Goal: Information Seeking & Learning: Learn about a topic

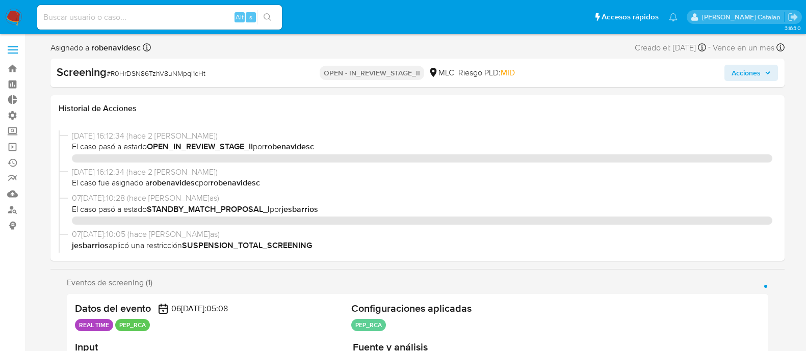
select select "10"
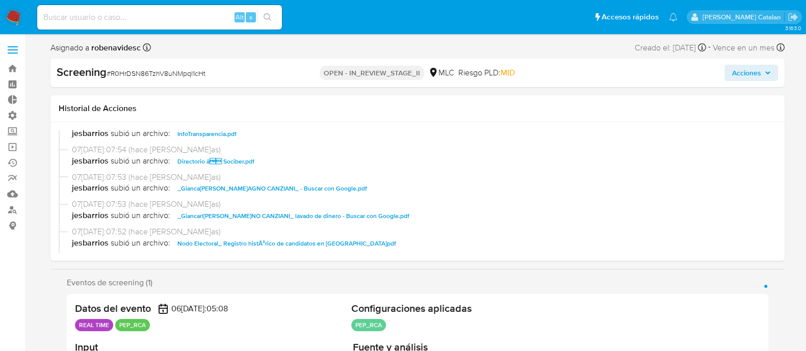
scroll to position [198, 0]
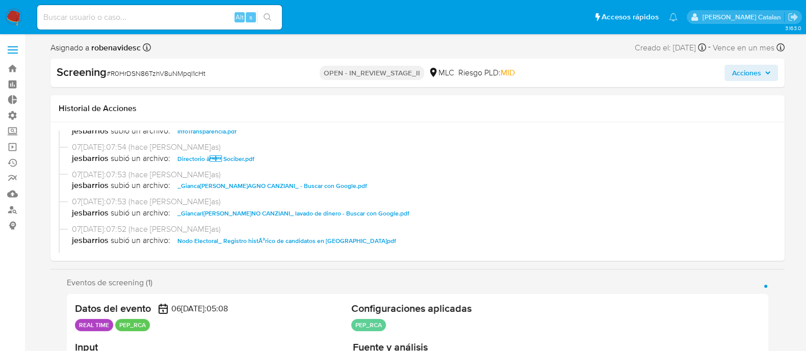
click at [229, 160] on span "Directorio â Sociber.pdf" at bounding box center [215, 159] width 77 height 12
click at [237, 182] on span "_Giancarlo STAGNO CANZIANI_ - Buscar con Google.pdf" at bounding box center [272, 186] width 190 height 12
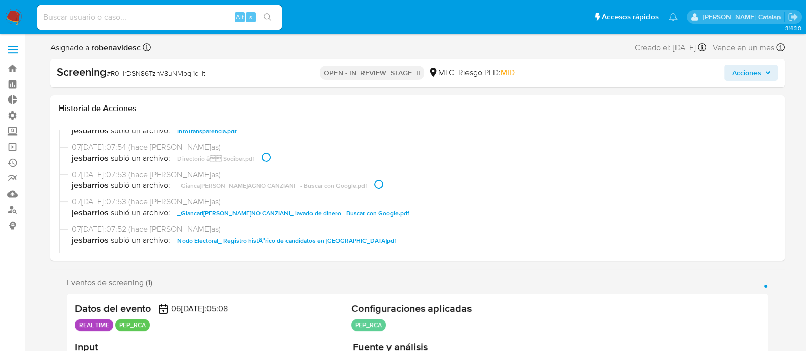
click at [281, 215] on span "_Giancarlo STAGNO CANZIANI_ lavado de dinero - Buscar con Google.pdf" at bounding box center [293, 214] width 232 height 12
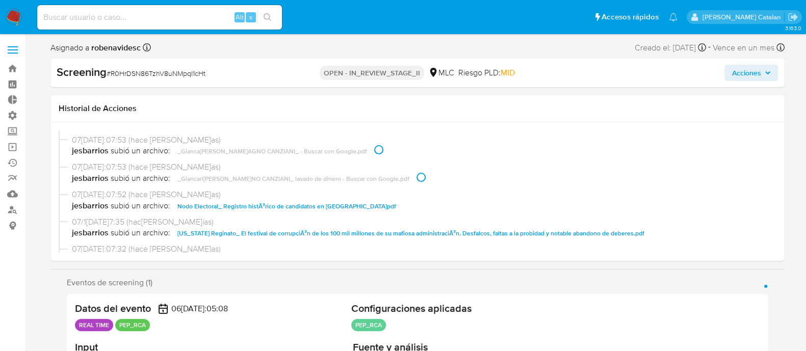
scroll to position [237, 0]
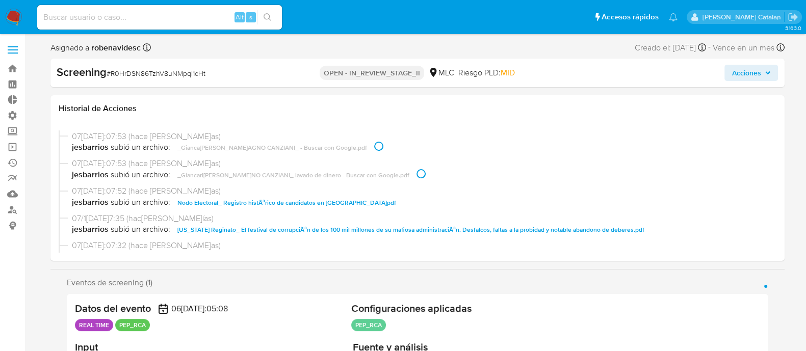
click at [331, 200] on span "Nodo Electoral_ Registro histÃ³rico de candidatos en Chile.pdf" at bounding box center [286, 203] width 219 height 12
click at [349, 228] on span "Virginia Reginato_ El festival de corrupciÃ³n de los 100 mil millones de su maf…" at bounding box center [410, 230] width 467 height 12
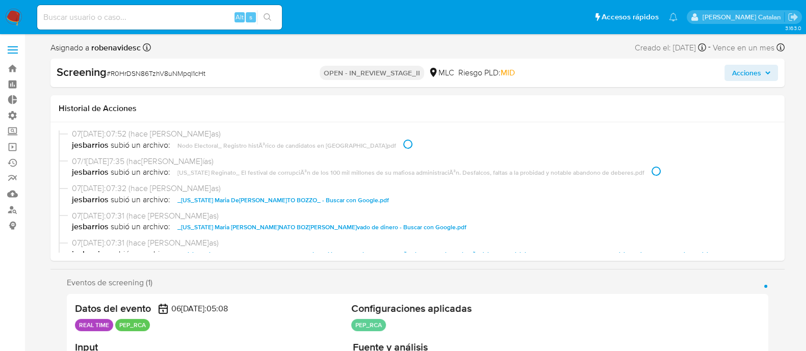
scroll to position [294, 0]
click at [354, 194] on span "_Virginia Maria Del Carmen REGINATO BOZZO_ - Buscar con Google.pdf" at bounding box center [283, 200] width 212 height 12
click at [543, 259] on div "07/10/2025 16:12:34 (hace 2 días) El caso pasó a estado OPEN_IN_REVIEW_STAGE_II…" at bounding box center [417, 191] width 734 height 139
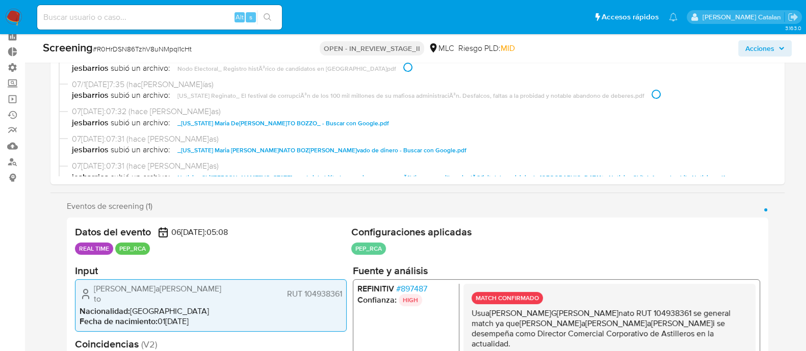
scroll to position [50, 0]
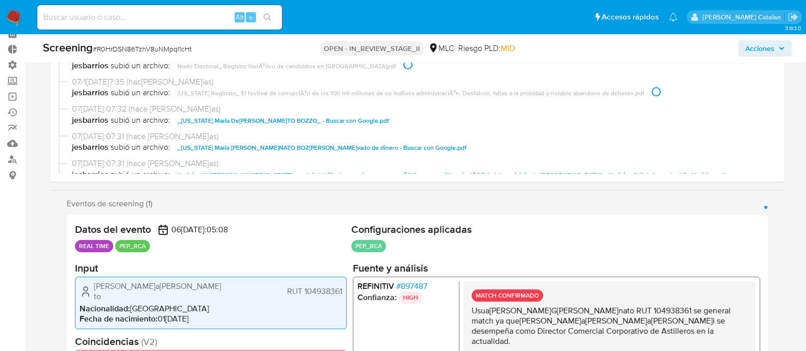
click at [388, 150] on span "_Virginia Maria Del Carmen REGINATO BOZZO_ lavado de dinero - Buscar con Google…" at bounding box center [321, 148] width 289 height 12
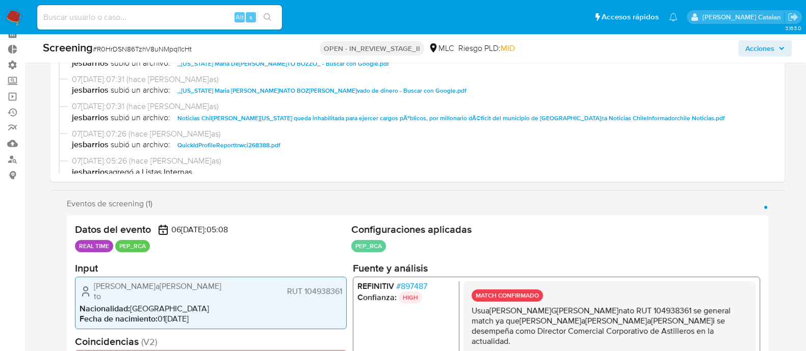
scroll to position [360, 0]
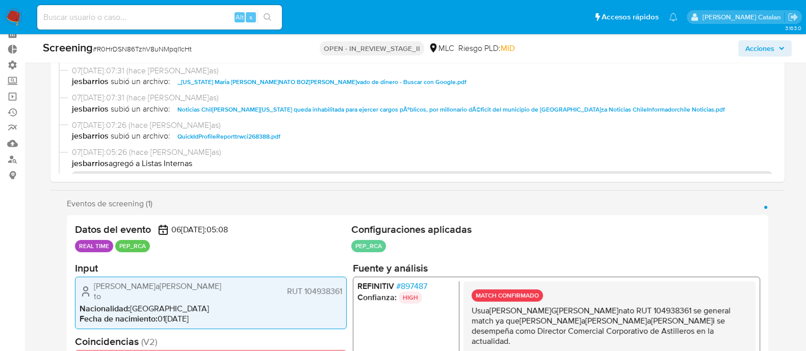
click at [371, 108] on span "Noticias Chile Virginia Reginato queda inhabilitada para ejercer cargos pÃºblic…" at bounding box center [451, 110] width 548 height 12
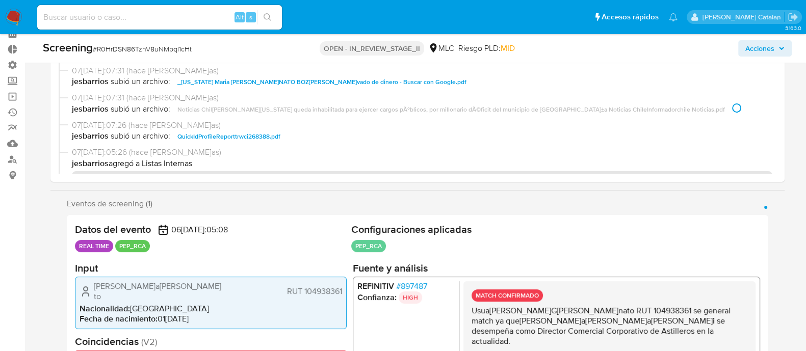
click at [431, 147] on span "07/10/2025 16:05:26 (hace 2 días)" at bounding box center [422, 152] width 701 height 11
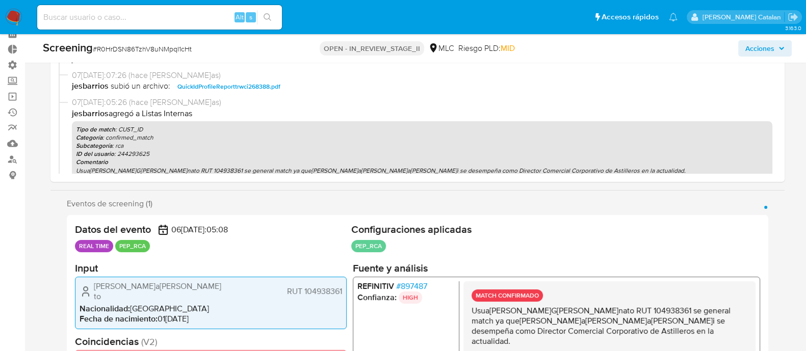
scroll to position [411, 0]
click at [260, 80] on span "QuickIdProfileReporttrwci268388.pdf" at bounding box center [228, 86] width 103 height 12
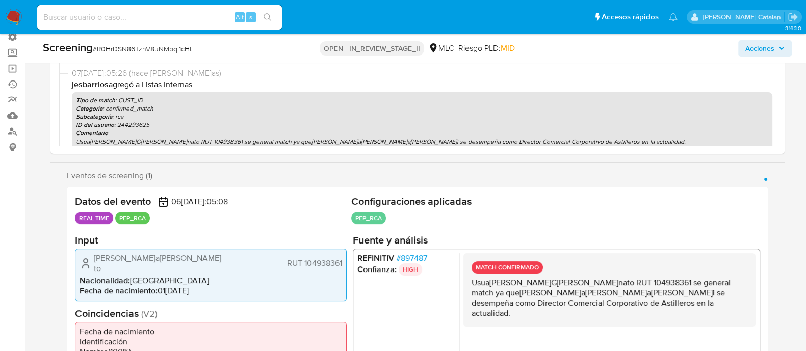
scroll to position [82, 0]
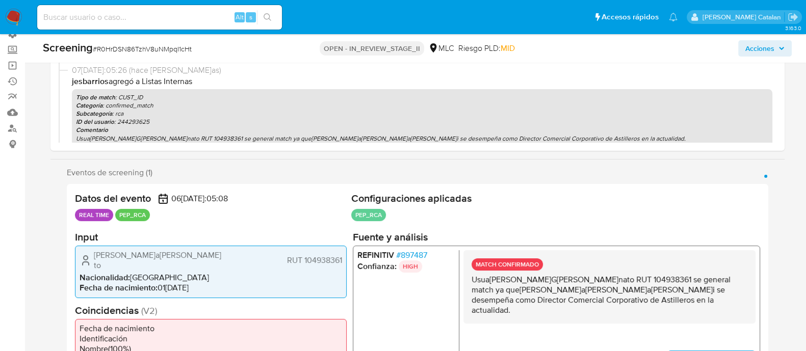
click at [410, 258] on span "# 897487" at bounding box center [411, 255] width 31 height 10
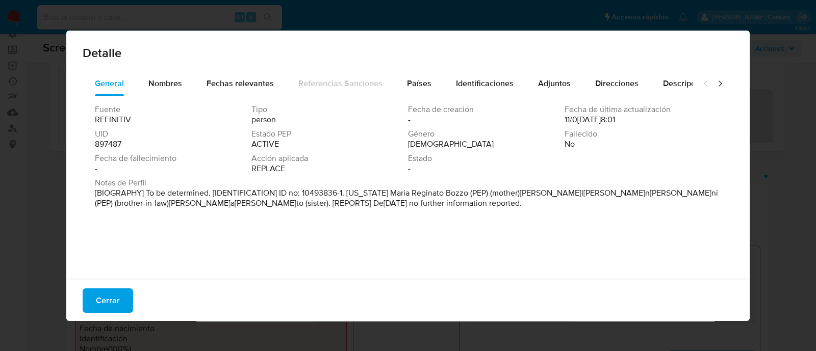
click at [114, 297] on span "Cerrar" at bounding box center [108, 301] width 24 height 22
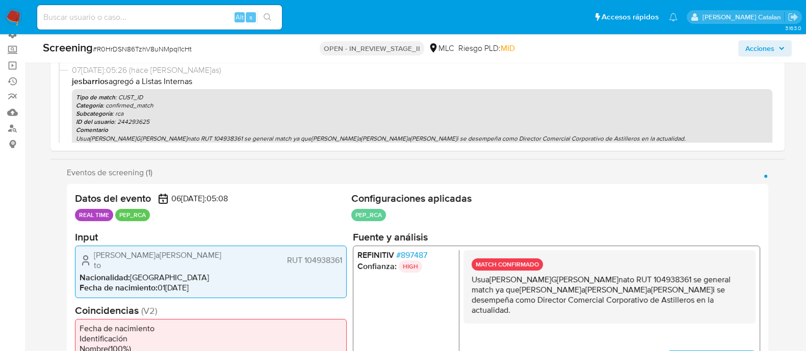
click at [146, 27] on div "Alt s" at bounding box center [159, 17] width 245 height 24
click at [155, 24] on div "Alt s" at bounding box center [159, 17] width 245 height 24
click at [166, 14] on input at bounding box center [159, 17] width 245 height 13
paste input "1517206607"
type input "1517206607"
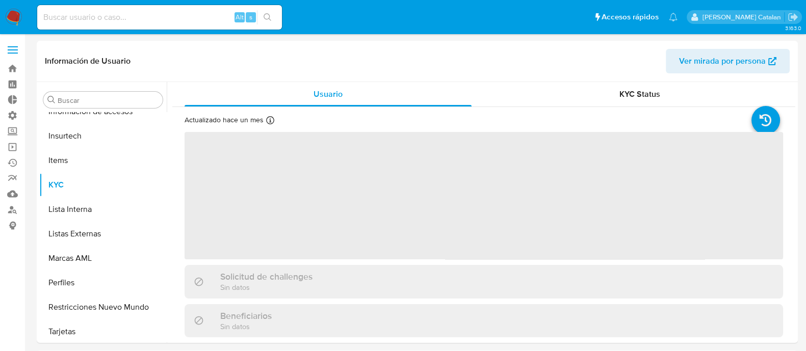
scroll to position [504, 0]
select select "10"
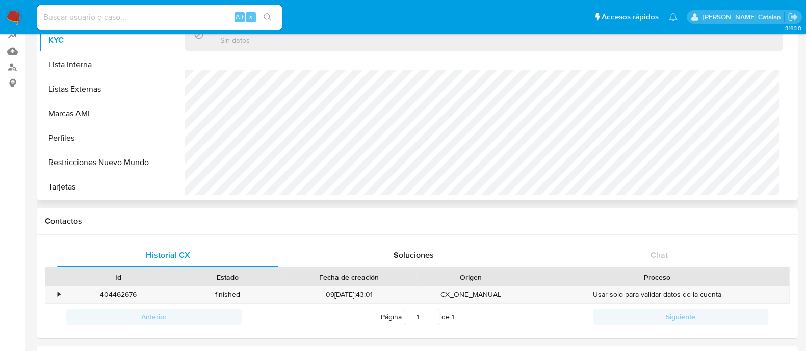
scroll to position [150, 0]
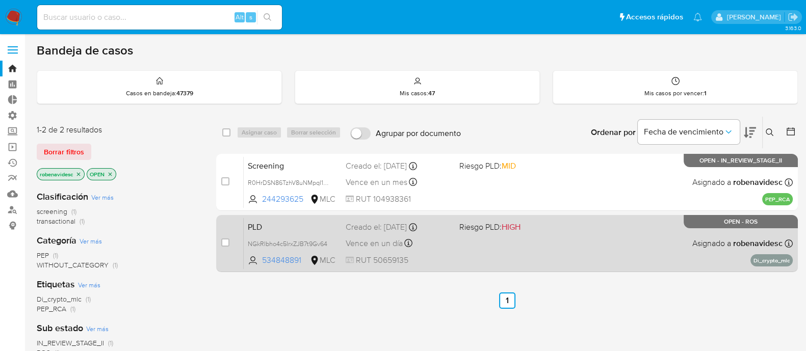
click at [459, 262] on div "PLD NGkRIbho4c5IrxZJB7t9Gv64 534848891 MLC Riesgo PLD: HIGH Creado el: 12/07/20…" at bounding box center [518, 244] width 549 height 52
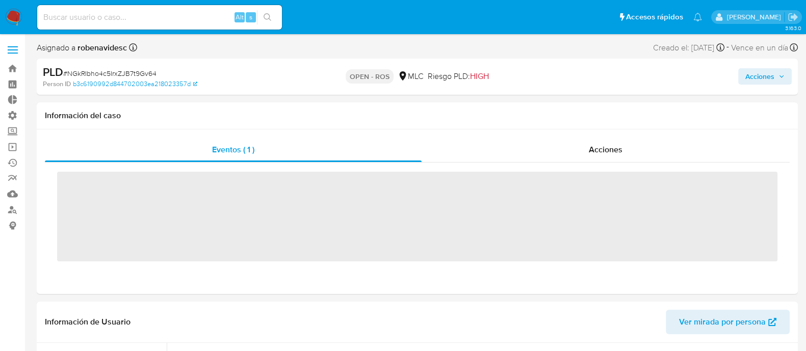
scroll to position [504, 0]
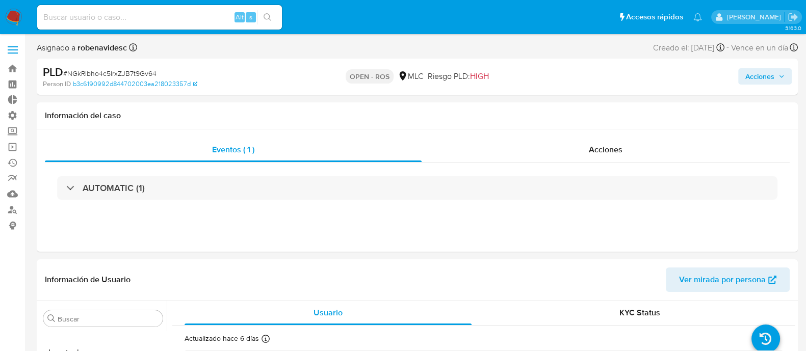
select select "10"
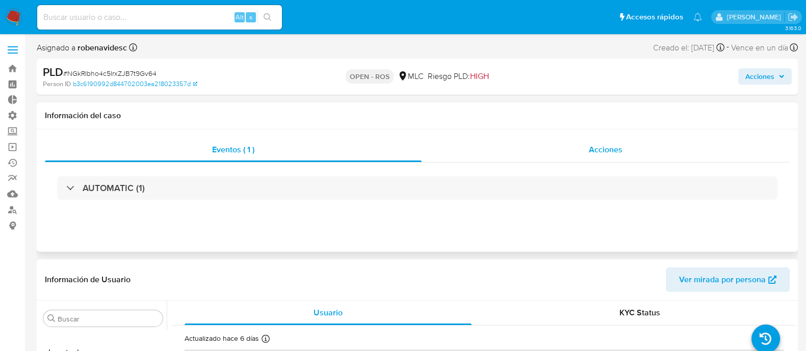
click at [581, 154] on div "Acciones" at bounding box center [606, 150] width 368 height 24
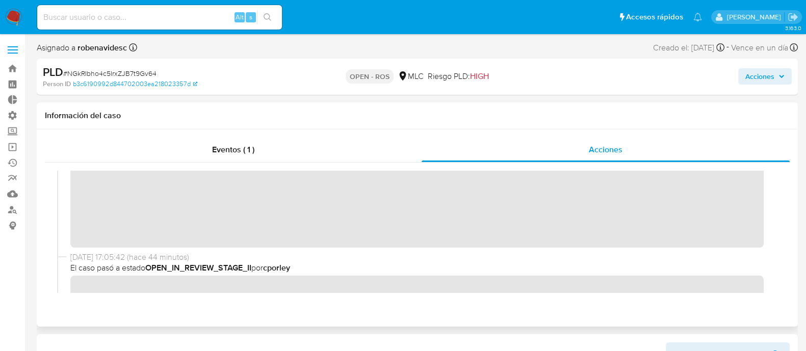
scroll to position [0, 0]
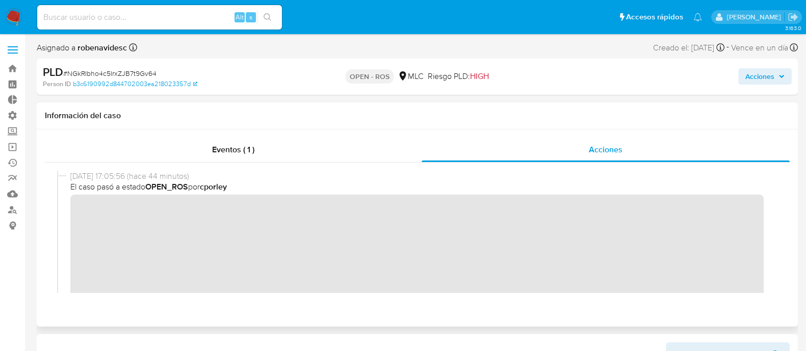
click at [63, 213] on div "09/10/2025 17:05:56 (hace 44 minutos) El caso pasó a estado OPEN_ROS por cporley" at bounding box center [417, 263] width 720 height 185
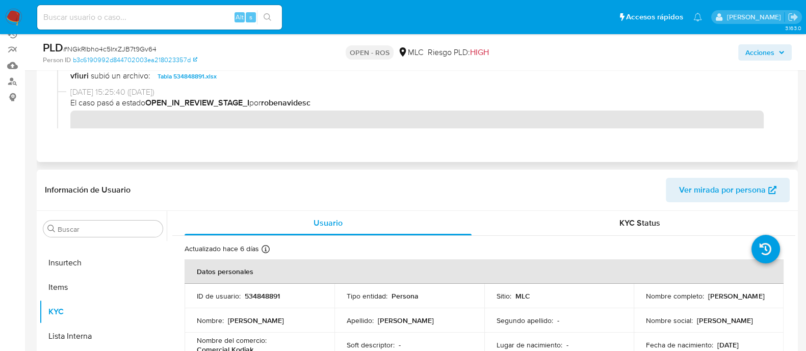
scroll to position [133, 0]
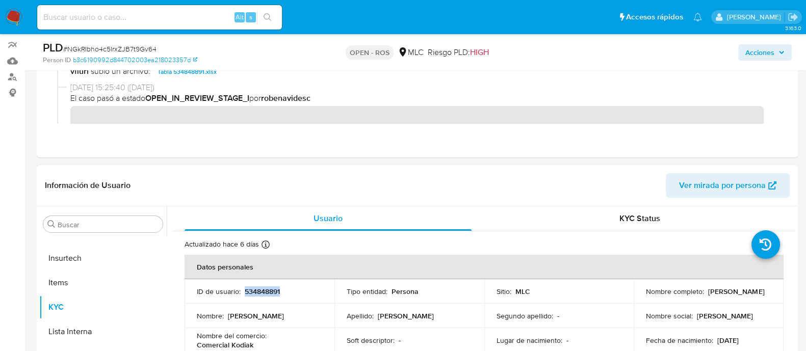
drag, startPoint x: 304, startPoint y: 289, endPoint x: 243, endPoint y: 289, distance: 60.7
click at [243, 289] on div "ID de usuario : 534848891" at bounding box center [259, 291] width 125 height 9
copy p "534848891"
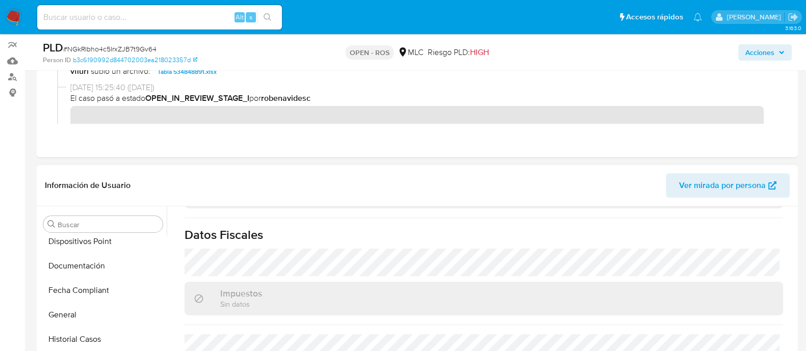
scroll to position [300, 0]
click at [77, 264] on button "Documentación" at bounding box center [98, 266] width 119 height 24
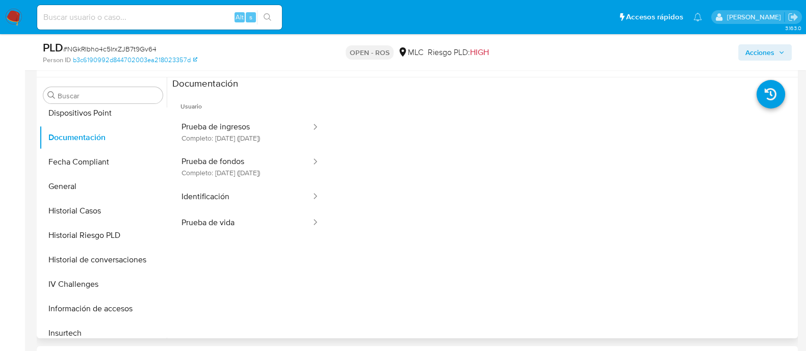
scroll to position [256, 0]
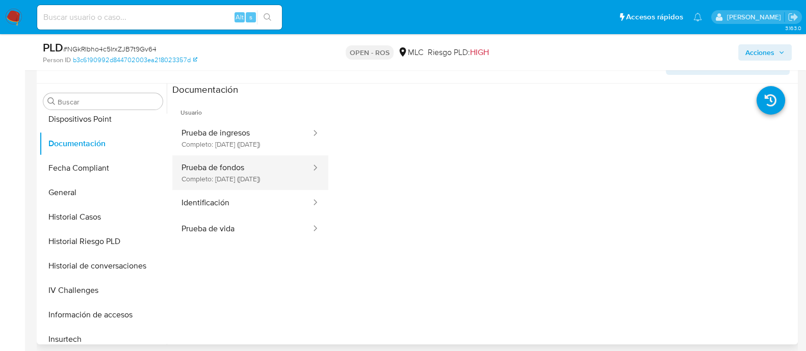
click at [239, 166] on button "Prueba de fondos Completo: 17/04/2023 (hace 2 años)" at bounding box center [242, 173] width 140 height 35
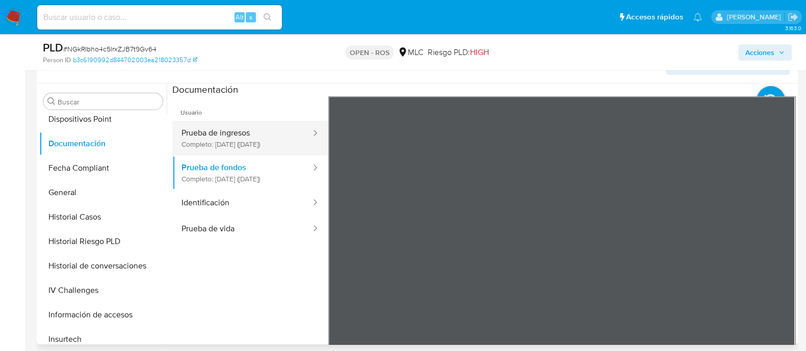
click at [235, 136] on button "Prueba de ingresos Completo: 01/02/2022 (hace 4 años)" at bounding box center [242, 138] width 140 height 35
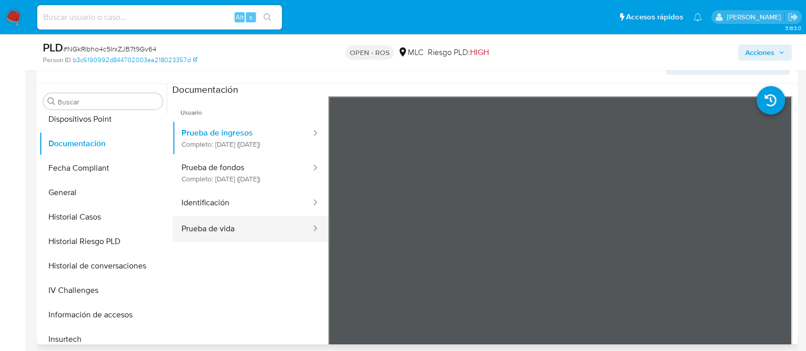
click at [192, 242] on button "Prueba de vida" at bounding box center [242, 229] width 140 height 26
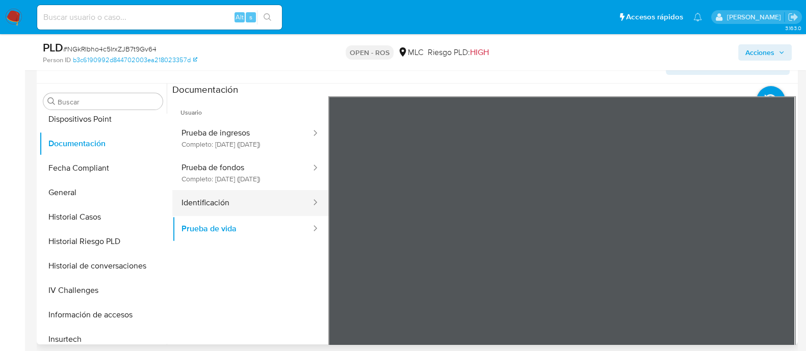
click at [219, 216] on button "Identificación" at bounding box center [242, 203] width 140 height 26
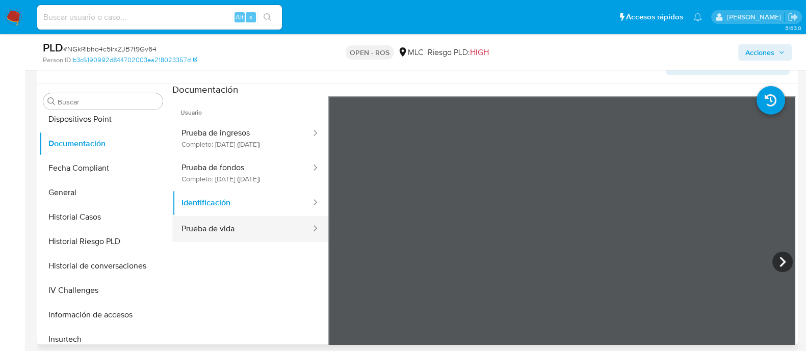
click at [242, 235] on button "Prueba de vida" at bounding box center [242, 229] width 140 height 26
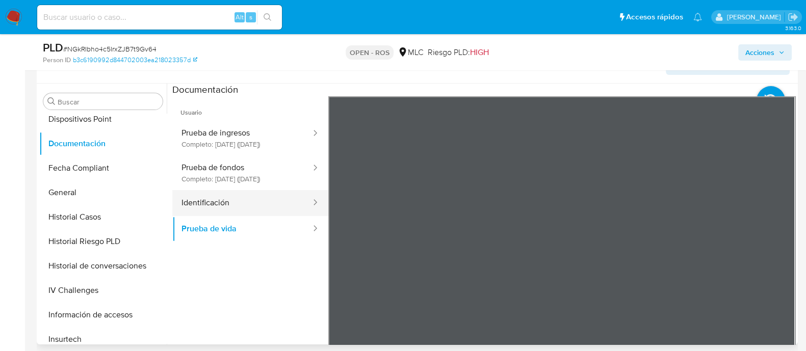
click at [203, 216] on button "Identificación" at bounding box center [242, 203] width 140 height 26
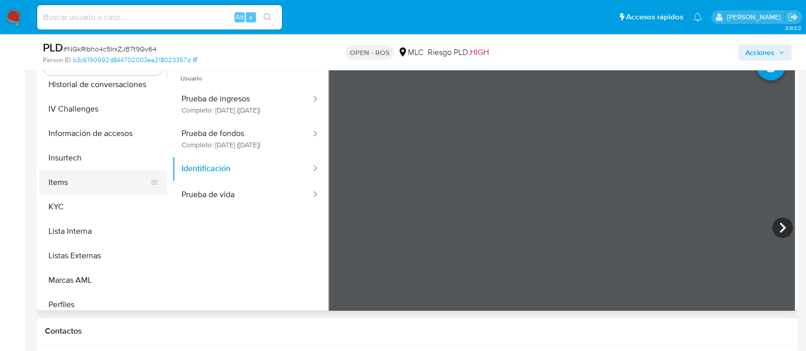
scroll to position [448, 0]
click at [72, 207] on button "KYC" at bounding box center [98, 206] width 119 height 24
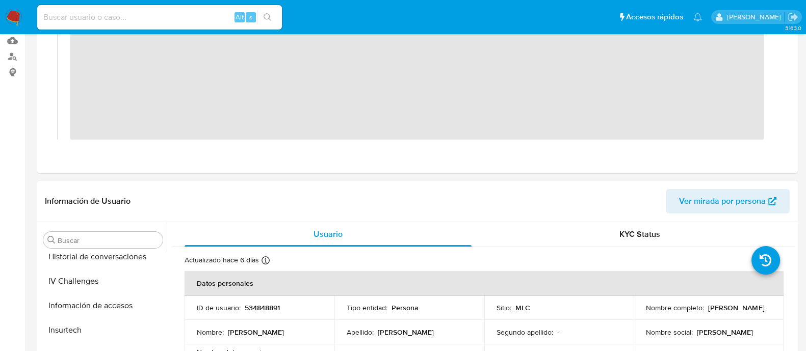
scroll to position [0, 0]
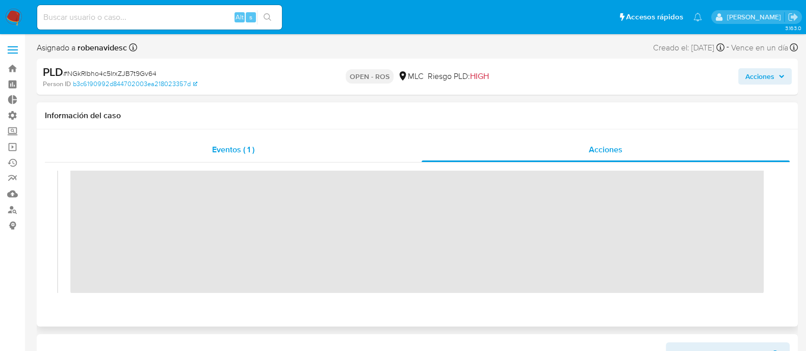
click at [170, 155] on div "Eventos ( 1 )" at bounding box center [233, 150] width 377 height 24
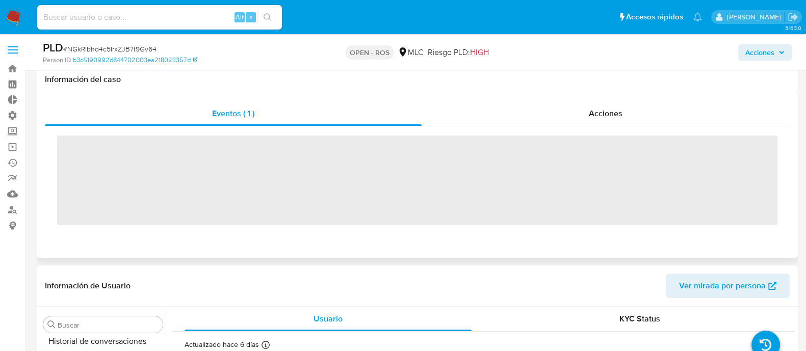
scroll to position [46, 0]
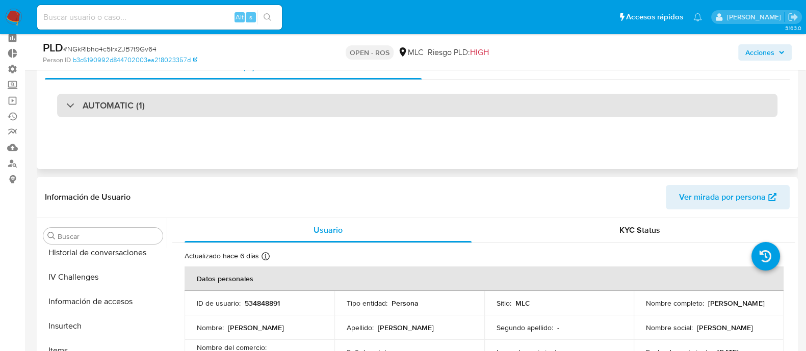
click at [326, 112] on div "AUTOMATIC (1)" at bounding box center [417, 105] width 720 height 23
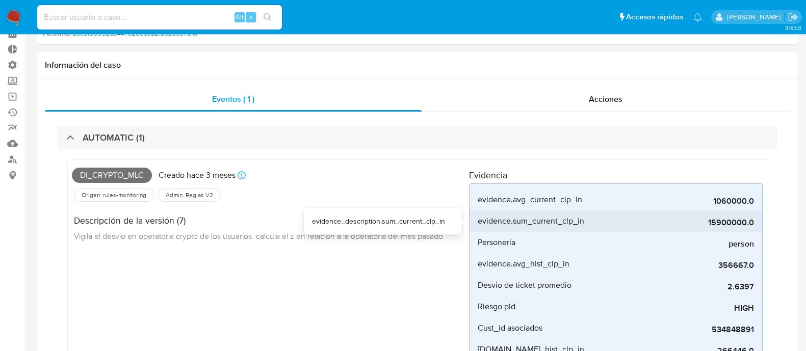
scroll to position [0, 0]
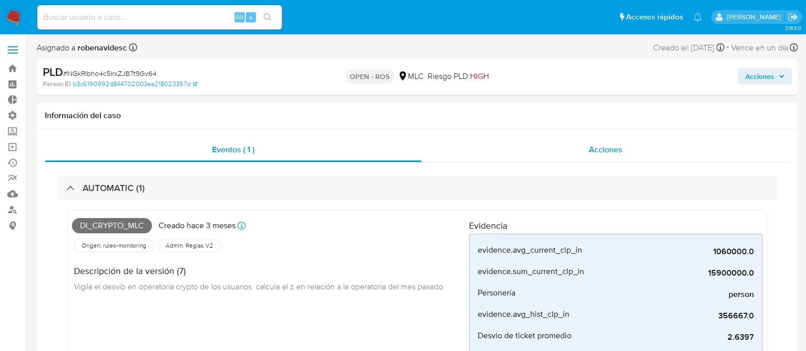
click at [573, 158] on div "Acciones" at bounding box center [606, 150] width 368 height 24
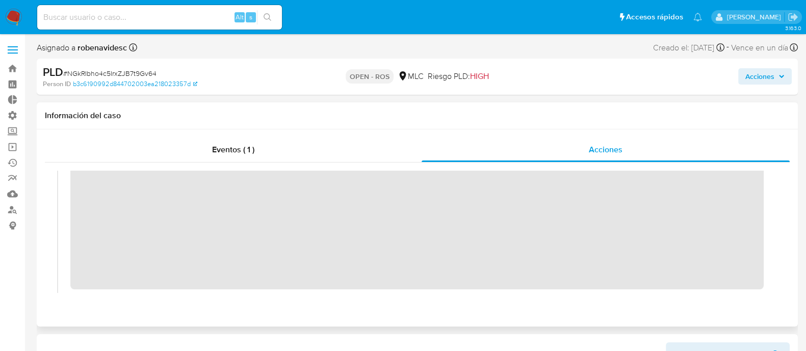
scroll to position [1, 0]
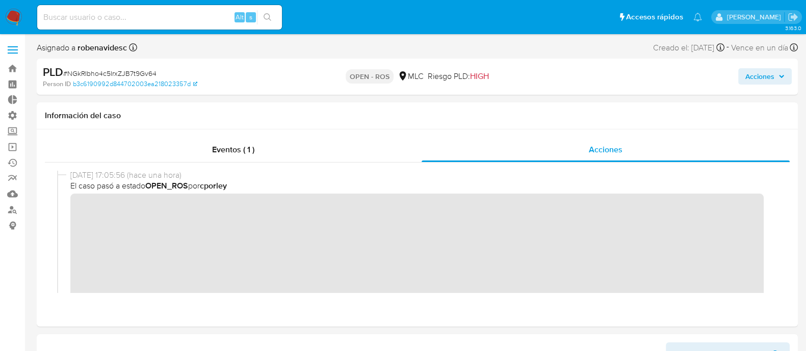
click at [761, 70] on span "Acciones" at bounding box center [759, 76] width 29 height 16
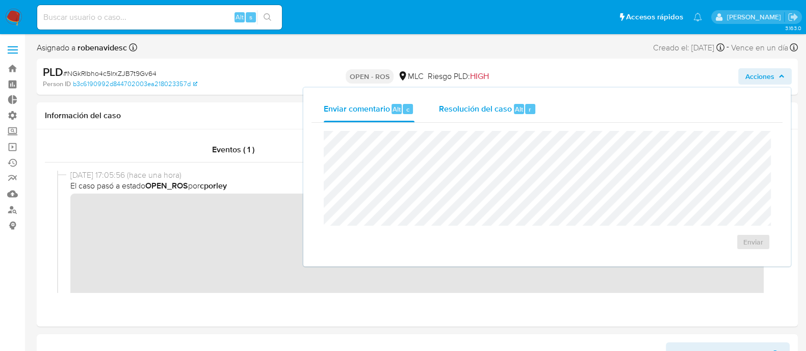
click at [511, 112] on div "Resolución del caso Alt r" at bounding box center [487, 109] width 97 height 27
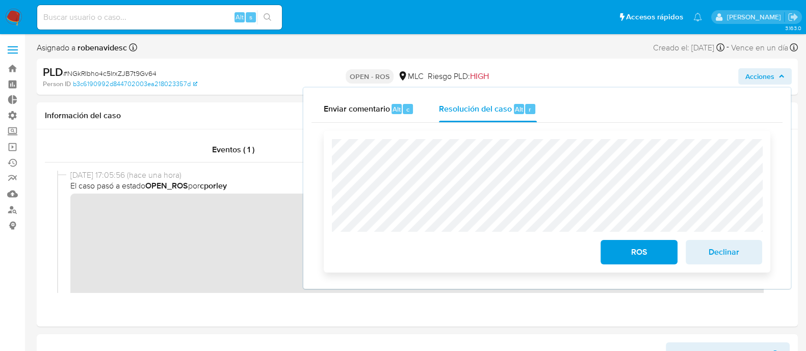
click at [326, 143] on div "ROS Declinar" at bounding box center [547, 202] width 447 height 142
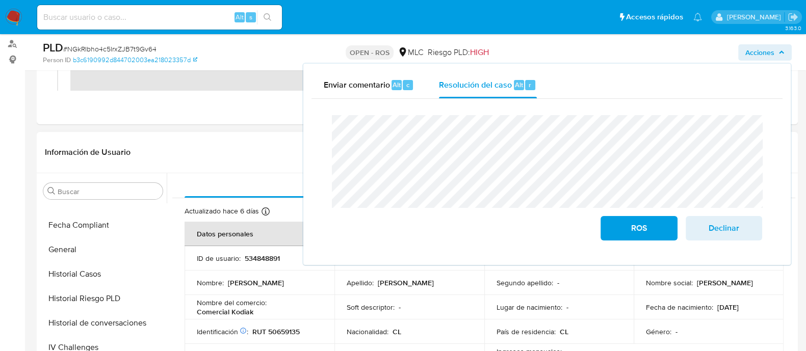
scroll to position [331, 0]
click at [87, 269] on button "Historial Casos" at bounding box center [98, 276] width 119 height 24
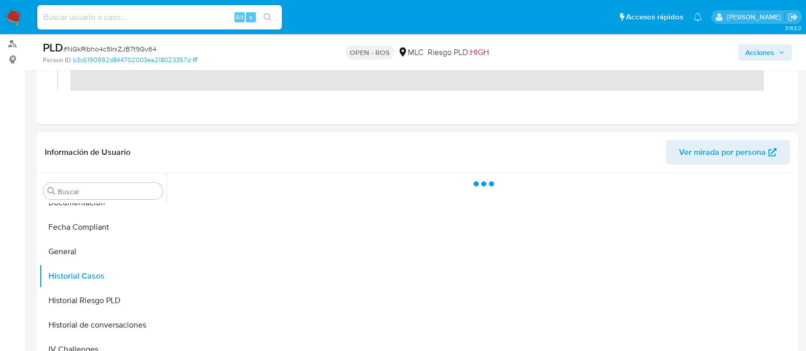
scroll to position [244, 0]
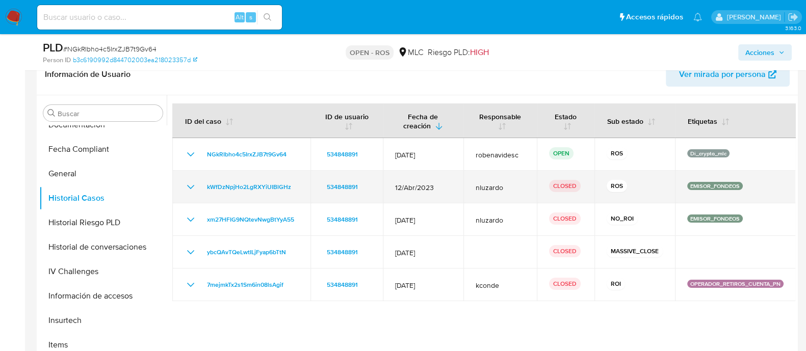
click at [189, 186] on icon "Mostrar/Ocultar" at bounding box center [191, 187] width 12 height 12
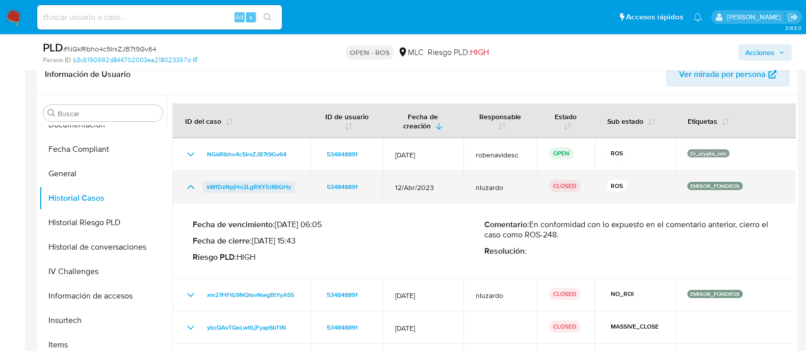
click at [277, 188] on span "kWfDzNpjHo2LgRXYiUIBlGHz" at bounding box center [249, 187] width 84 height 12
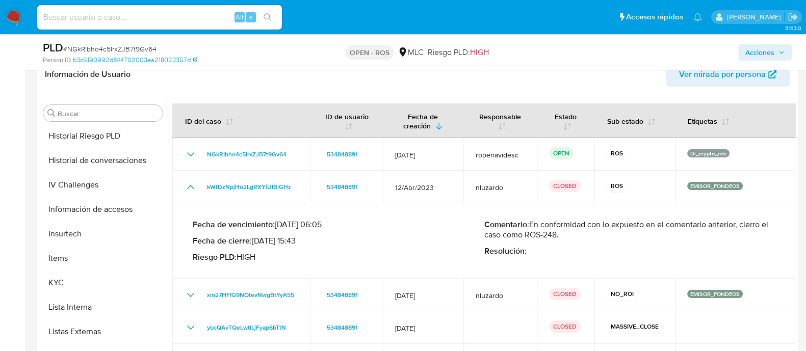
scroll to position [504, 0]
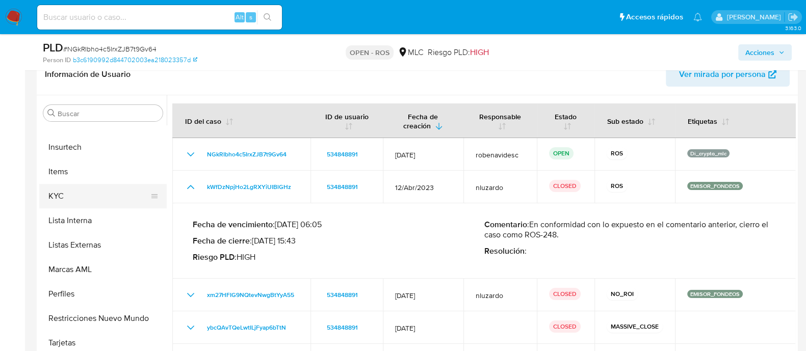
click at [63, 199] on button "KYC" at bounding box center [98, 196] width 119 height 24
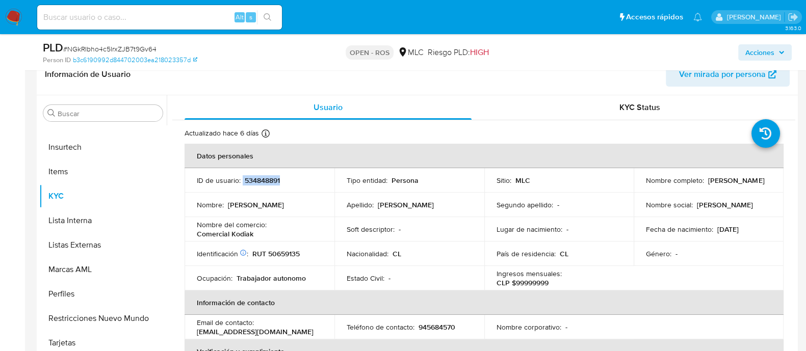
drag, startPoint x: 285, startPoint y: 179, endPoint x: 241, endPoint y: 179, distance: 43.3
click at [241, 179] on div "ID de usuario : 534848891" at bounding box center [259, 180] width 125 height 9
copy div "534848891"
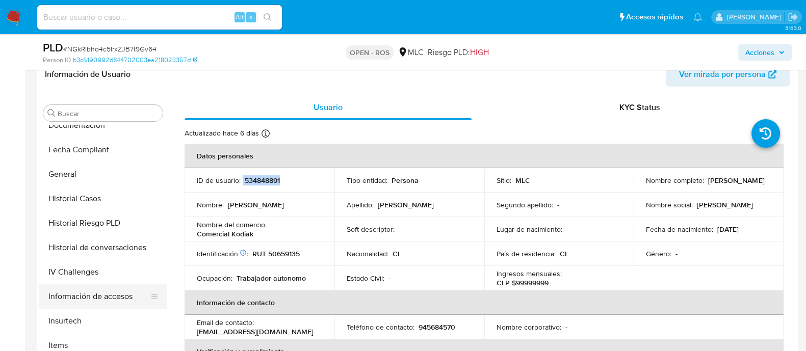
scroll to position [327, 0]
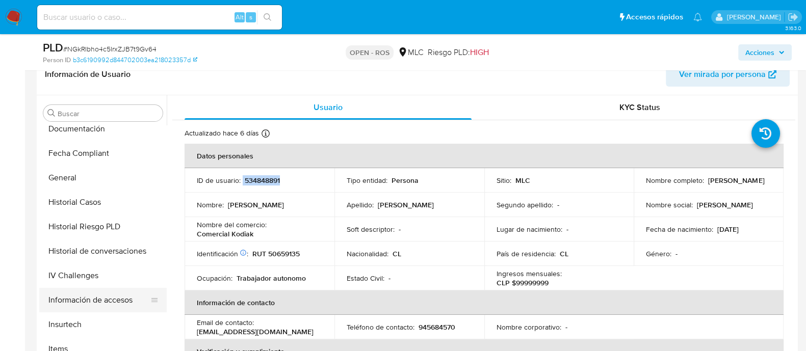
click at [70, 200] on button "Historial Casos" at bounding box center [102, 202] width 127 height 24
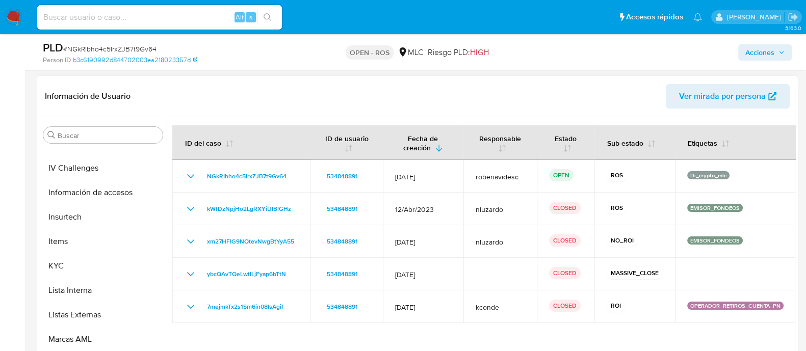
scroll to position [476, 0]
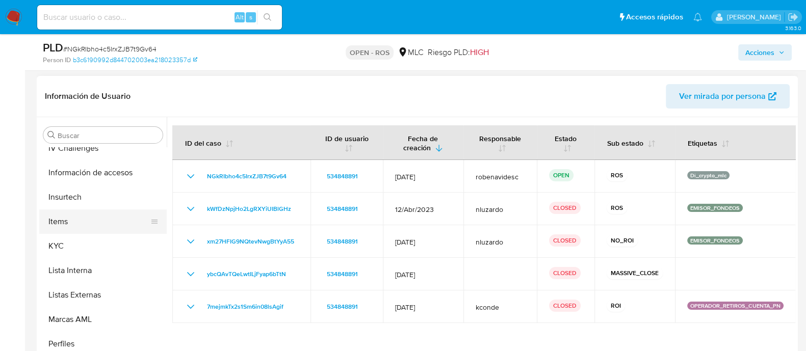
click at [58, 221] on button "Items" at bounding box center [98, 222] width 119 height 24
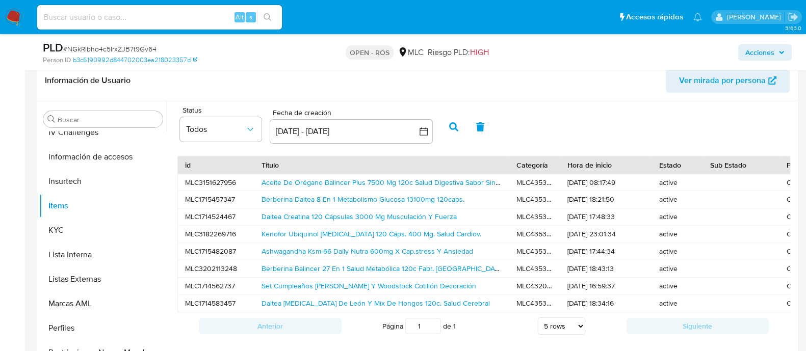
scroll to position [238, 0]
click at [448, 183] on link "Aceite De Orégano Balincer Plus 7500 Mg 120c Salud Digestiva Sabor Sin Sabor" at bounding box center [389, 183] width 254 height 10
click at [429, 132] on button "9 sep 2025 - 9 oct 2025" at bounding box center [351, 132] width 163 height 24
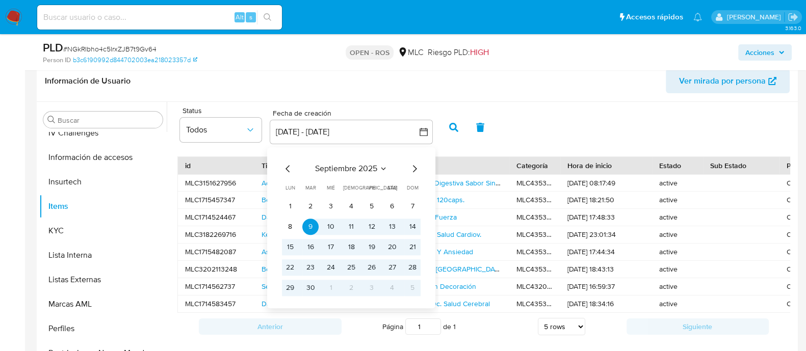
click at [286, 168] on icon "Mes anterior" at bounding box center [288, 169] width 12 height 12
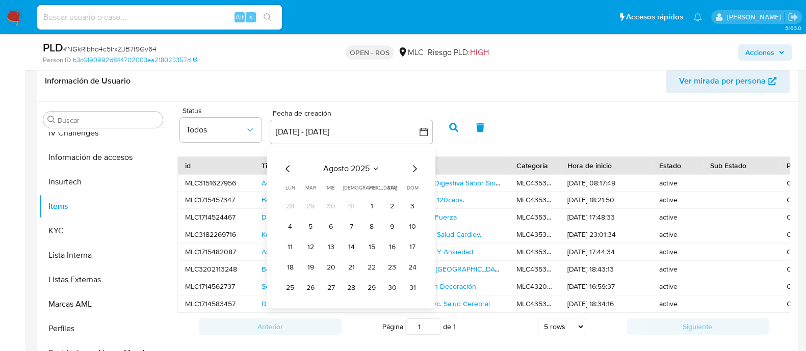
click at [286, 168] on icon "Mes anterior" at bounding box center [288, 169] width 12 height 12
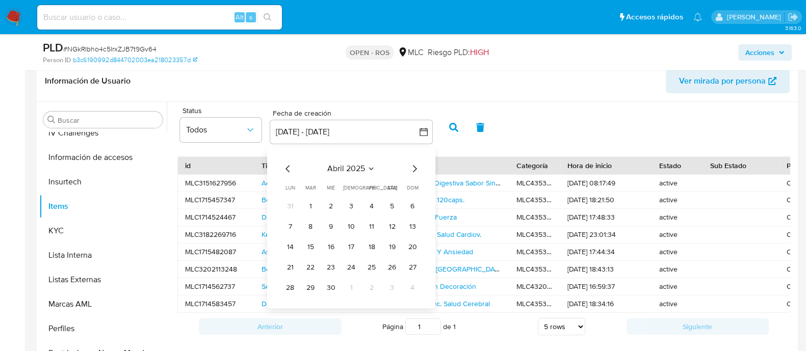
click at [286, 168] on icon "Mes anterior" at bounding box center [288, 169] width 12 height 12
click at [413, 164] on icon "Mes siguiente" at bounding box center [414, 169] width 12 height 12
click at [336, 202] on button "1" at bounding box center [331, 206] width 16 height 16
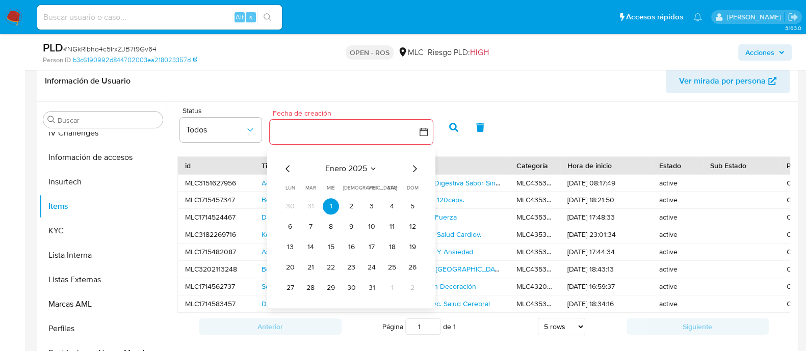
click at [417, 167] on icon "Mes siguiente" at bounding box center [414, 169] width 12 height 12
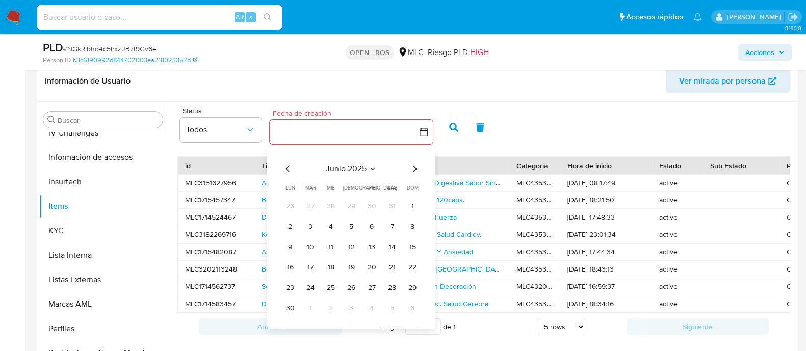
click at [417, 167] on icon "Mes siguiente" at bounding box center [414, 169] width 12 height 12
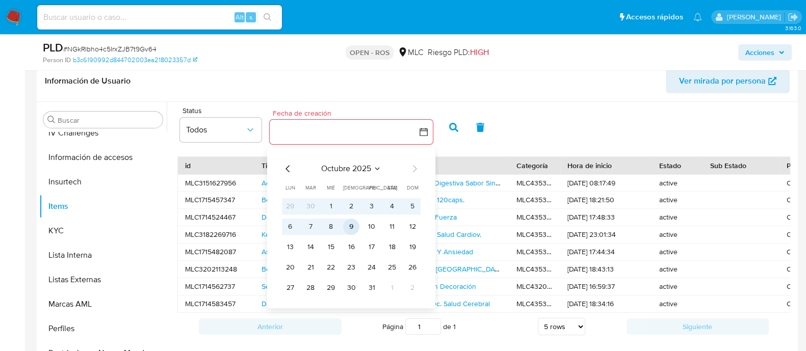
click at [350, 227] on button "9" at bounding box center [351, 227] width 16 height 16
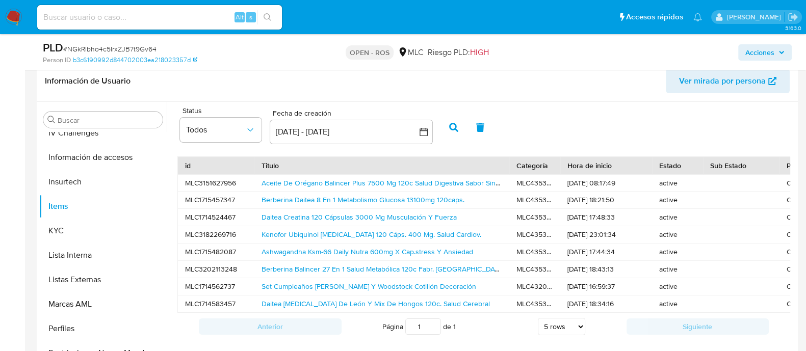
click at [453, 123] on icon "button" at bounding box center [453, 127] width 9 height 9
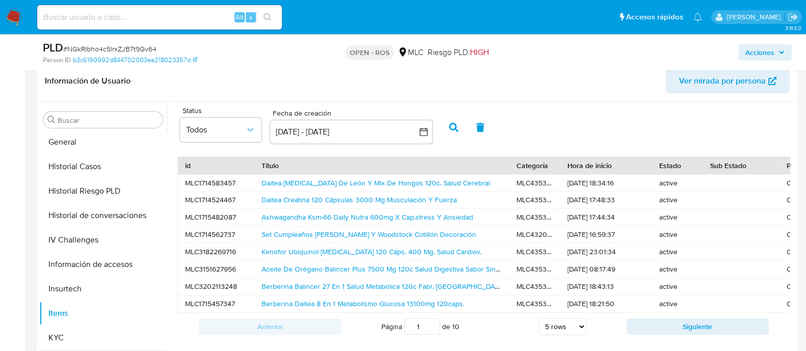
scroll to position [365, 0]
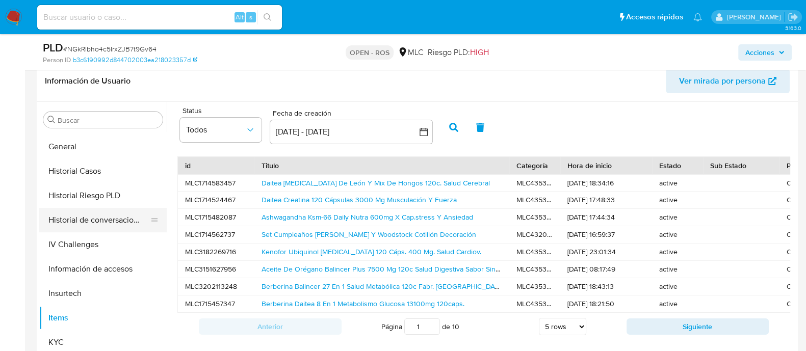
click at [81, 226] on button "Historial de conversaciones" at bounding box center [98, 220] width 119 height 24
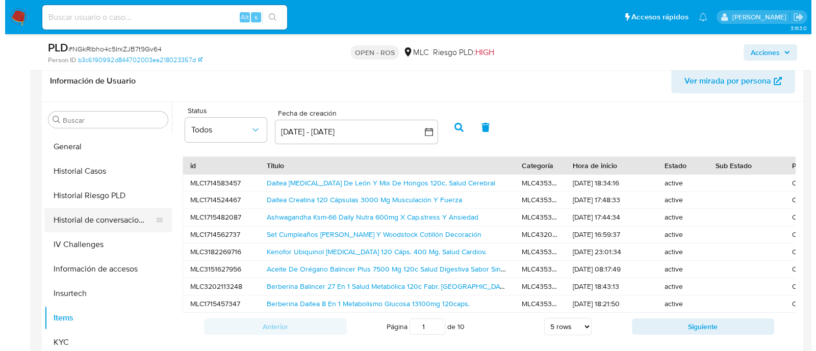
scroll to position [0, 0]
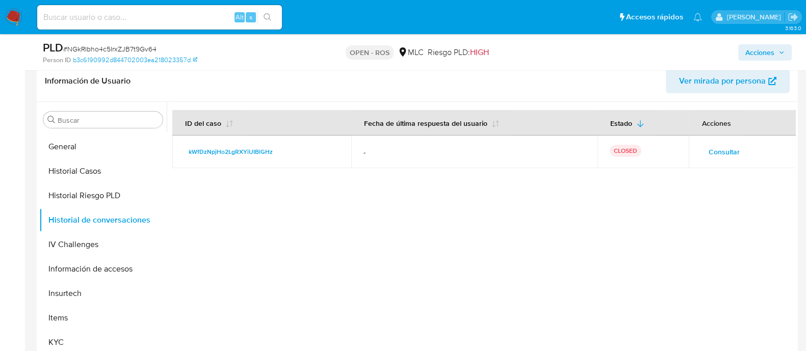
click at [709, 147] on span "Consultar" at bounding box center [723, 152] width 31 height 14
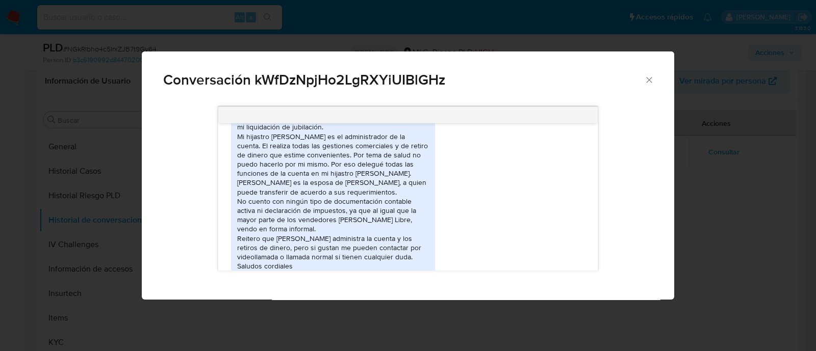
scroll to position [408, 0]
click at [510, 155] on div "Hola. Soy Raúl Carreno. Mi actividad es jubilado. Adjunto mi liquidación de jub…" at bounding box center [408, 210] width 354 height 215
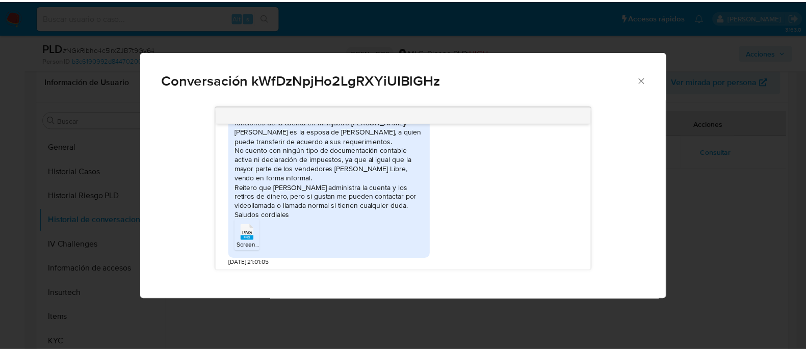
scroll to position [459, 0]
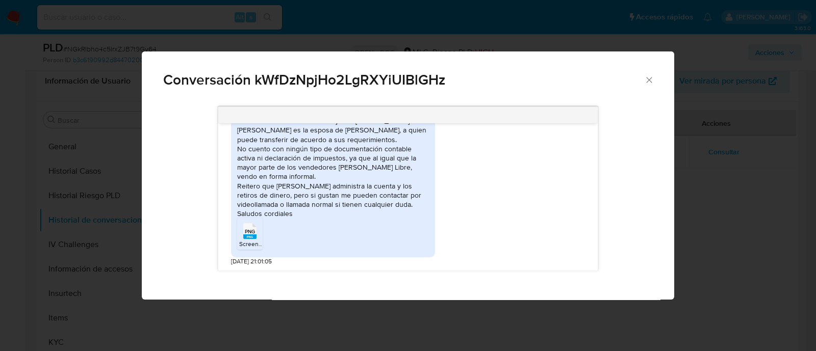
click at [255, 228] on icon "Comunicación" at bounding box center [249, 231] width 13 height 16
click at [647, 80] on icon "Cerrar" at bounding box center [649, 80] width 10 height 10
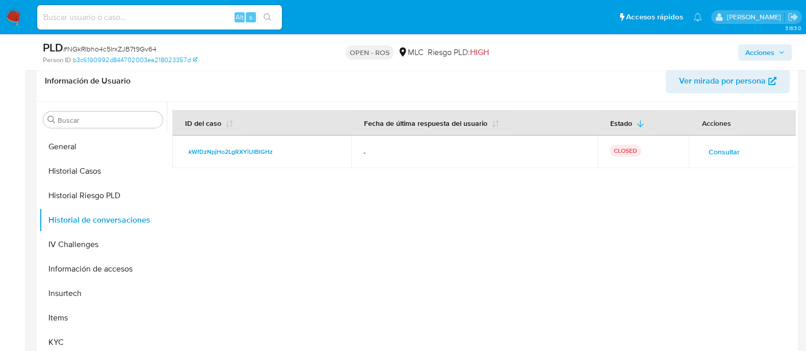
click at [492, 294] on div at bounding box center [481, 232] width 629 height 261
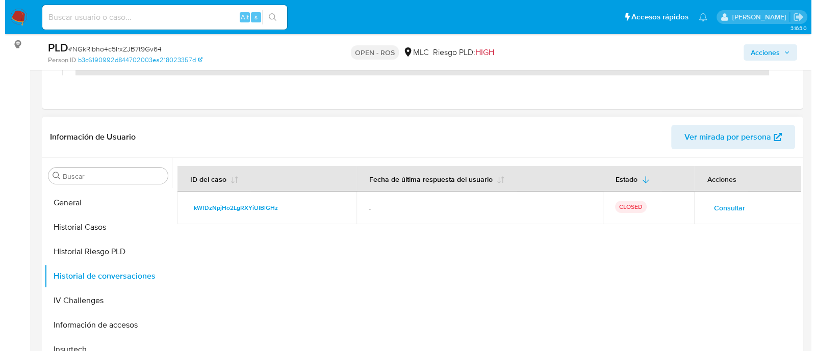
scroll to position [182, 0]
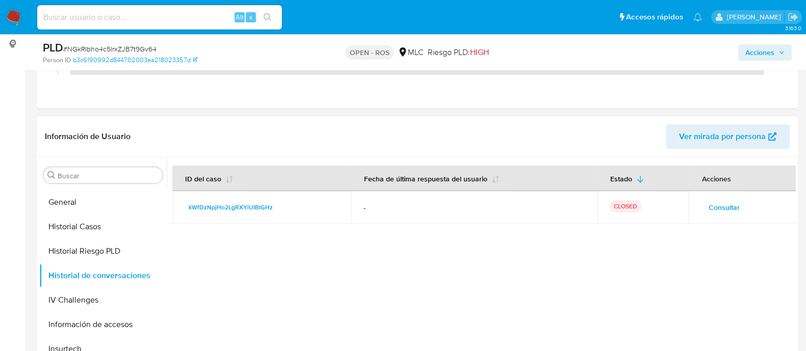
click at [711, 204] on span "Consultar" at bounding box center [723, 207] width 31 height 14
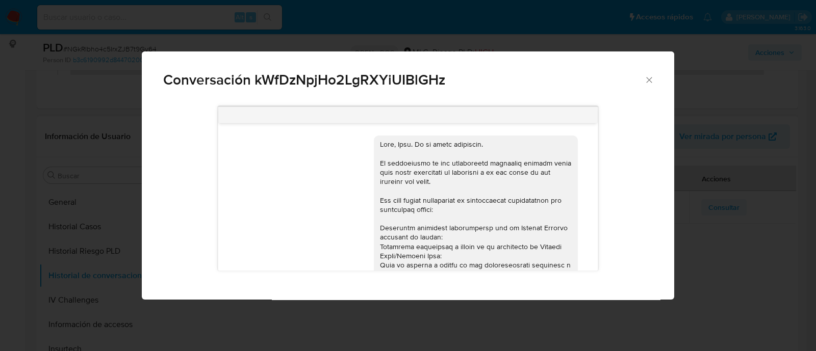
scroll to position [459, 0]
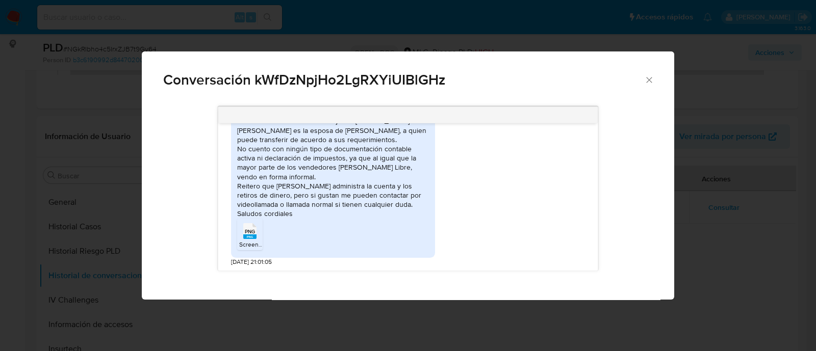
click at [457, 187] on div "Hola. Soy Raúl Carreno. Mi actividad es jubilado. Adjunto mi liquidación de jub…" at bounding box center [408, 159] width 354 height 215
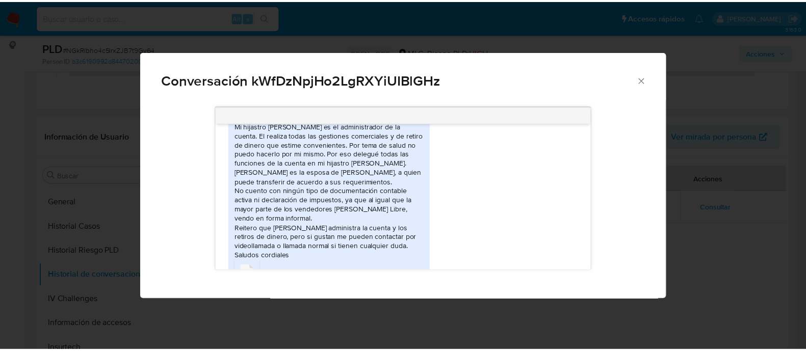
scroll to position [421, 0]
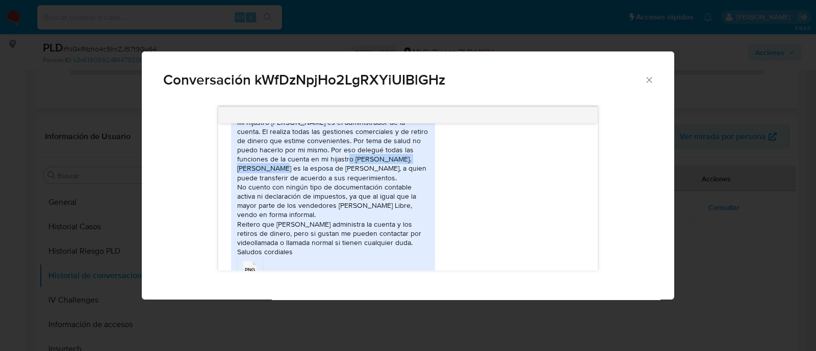
drag, startPoint x: 321, startPoint y: 158, endPoint x: 411, endPoint y: 158, distance: 90.3
click at [411, 158] on div "Hola. Soy Raúl Carreno. Mi actividad es jubilado. Adjunto mi liquidación de jub…" at bounding box center [333, 178] width 192 height 158
copy div "Pablo Espejo. Maritza Álvarez"
click at [648, 80] on icon "Cerrar" at bounding box center [649, 80] width 6 height 6
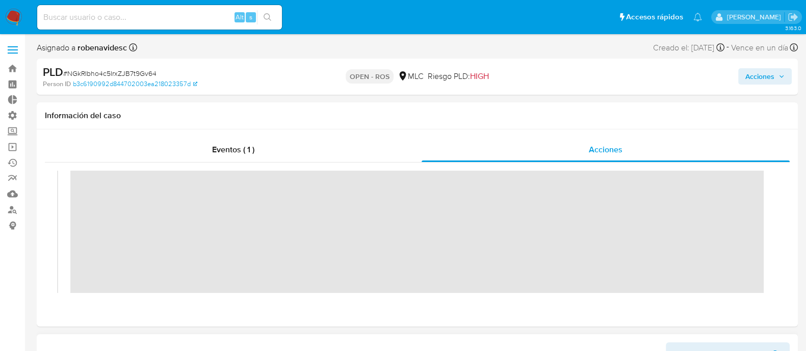
scroll to position [0, 0]
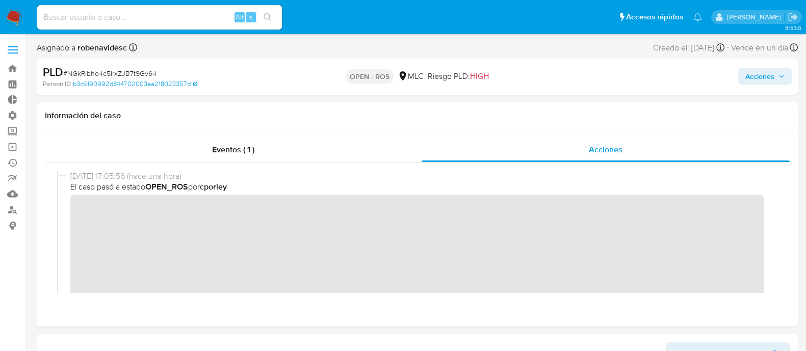
click at [741, 78] on button "Acciones" at bounding box center [765, 76] width 54 height 16
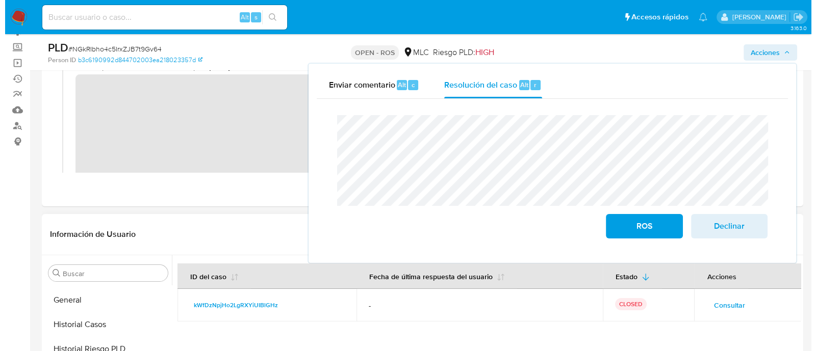
scroll to position [84, 0]
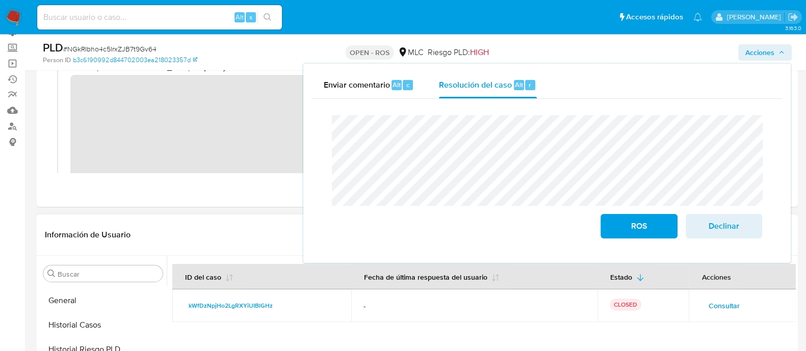
click at [715, 305] on span "Consultar" at bounding box center [723, 306] width 31 height 14
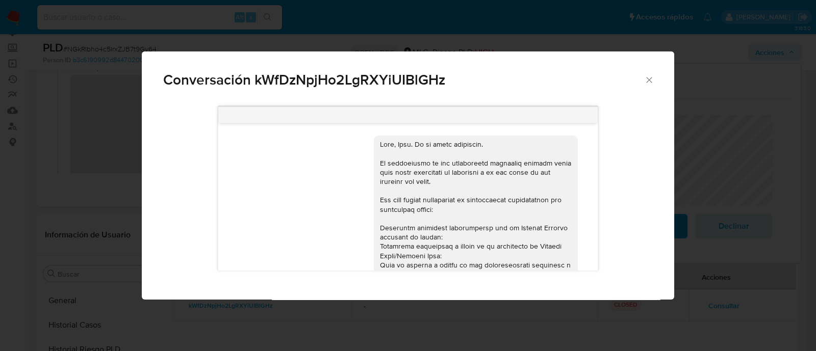
scroll to position [459, 0]
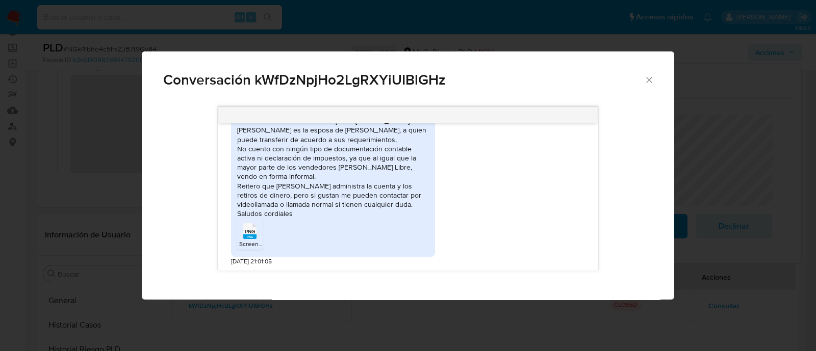
click at [410, 180] on div "Hola. Soy Raúl Carreno. Mi actividad es jubilado. Adjunto mi liquidación de jub…" at bounding box center [333, 140] width 192 height 158
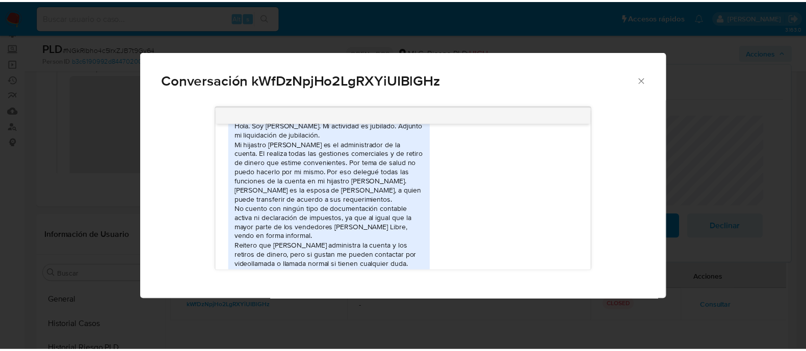
scroll to position [395, 0]
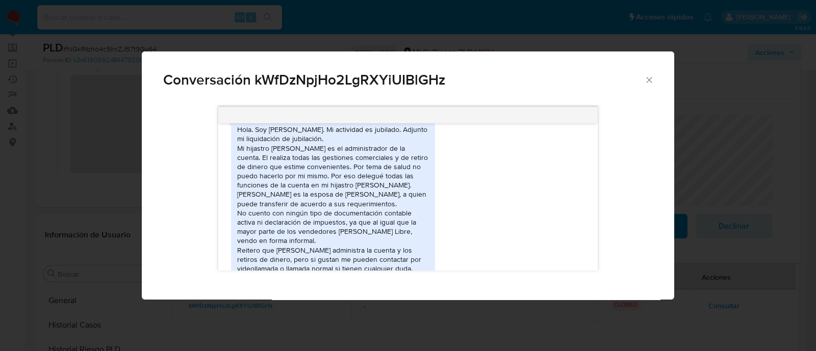
click at [429, 210] on div "Hola. Soy Raúl Carreno. Mi actividad es jubilado. Adjunto mi liquidación de jub…" at bounding box center [333, 221] width 204 height 201
click at [648, 79] on icon "Cerrar" at bounding box center [649, 80] width 6 height 6
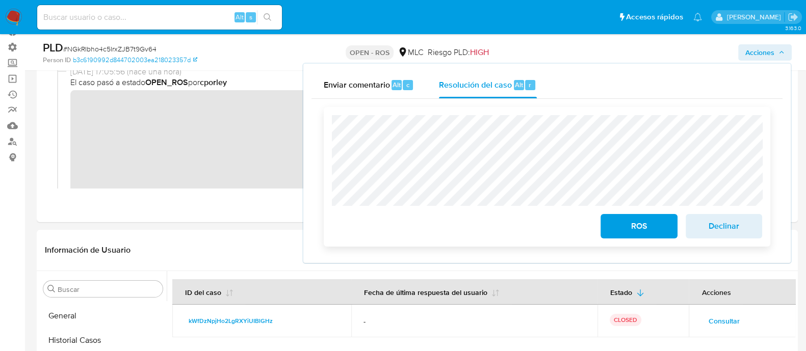
scroll to position [55, 0]
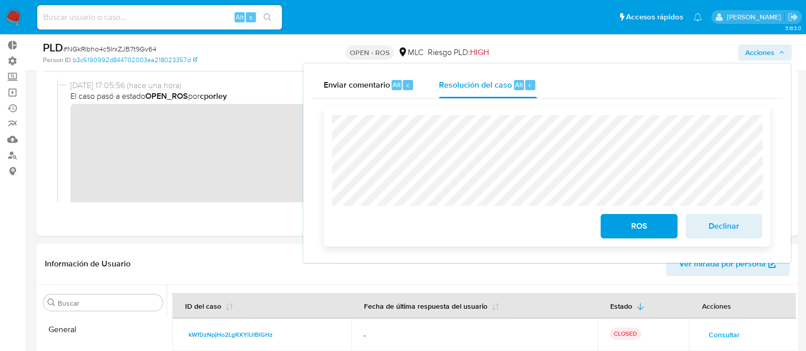
click at [331, 144] on div "ROS Declinar" at bounding box center [547, 177] width 447 height 140
drag, startPoint x: 447, startPoint y: 297, endPoint x: 268, endPoint y: 284, distance: 179.4
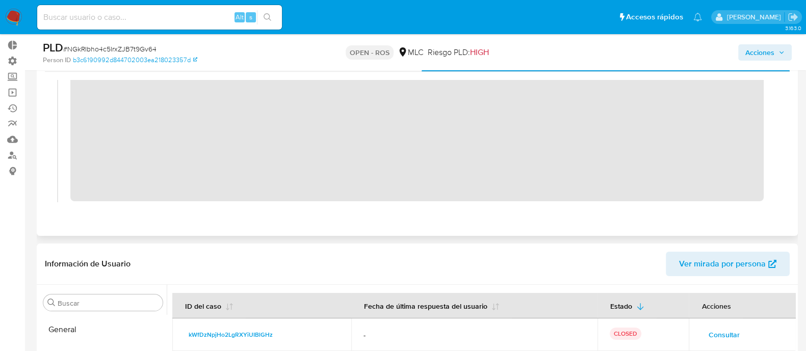
scroll to position [0, 0]
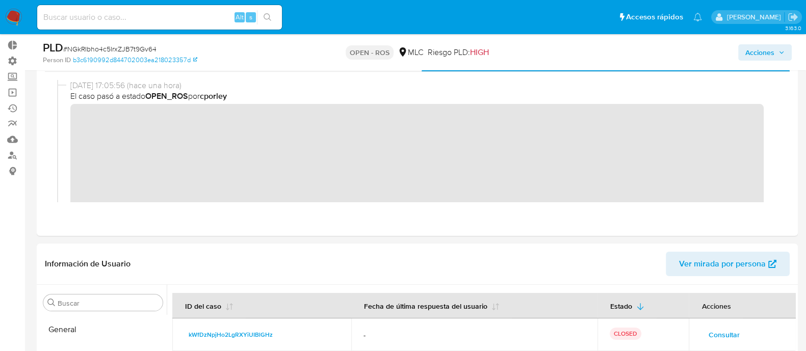
click at [757, 45] on span "Acciones" at bounding box center [759, 52] width 29 height 16
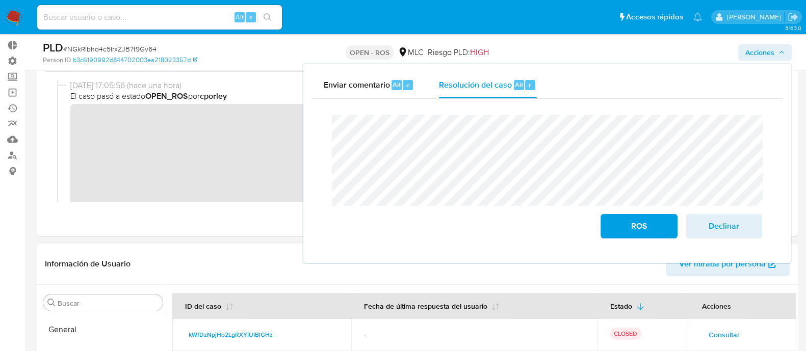
click at [255, 264] on header "Información de Usuario Ver mirada por persona" at bounding box center [417, 264] width 745 height 24
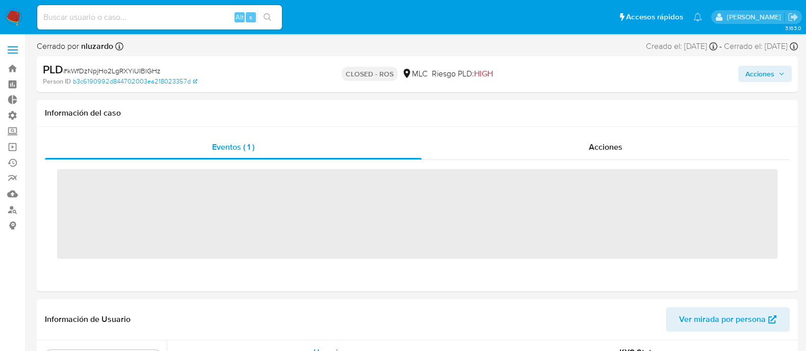
scroll to position [504, 0]
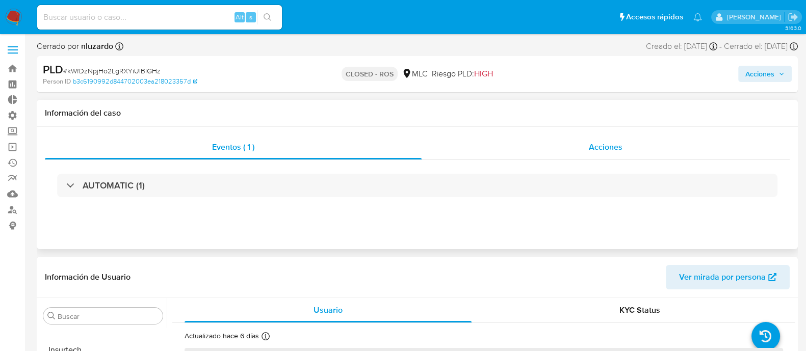
click at [588, 142] on div "Acciones" at bounding box center [606, 147] width 368 height 24
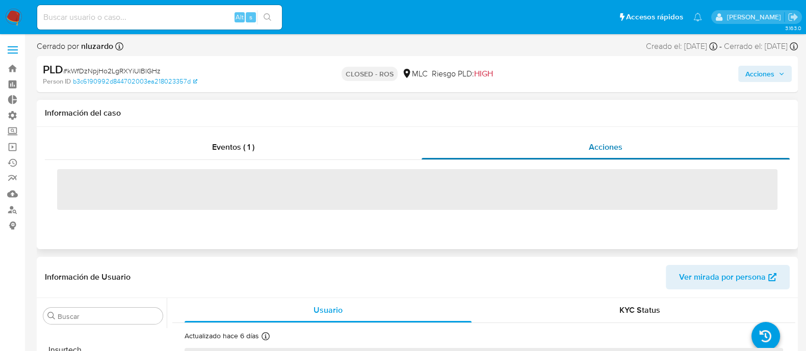
select select "10"
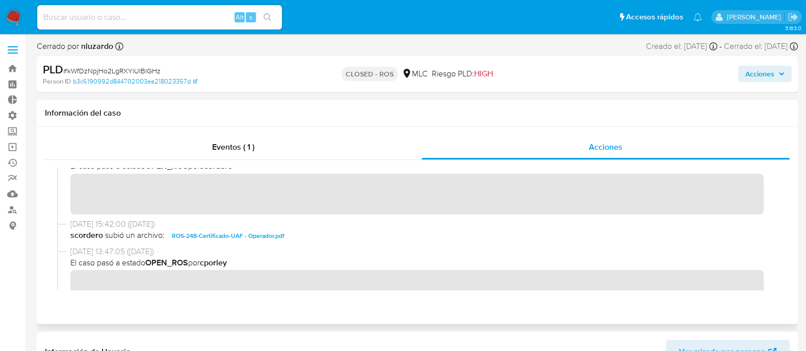
scroll to position [0, 0]
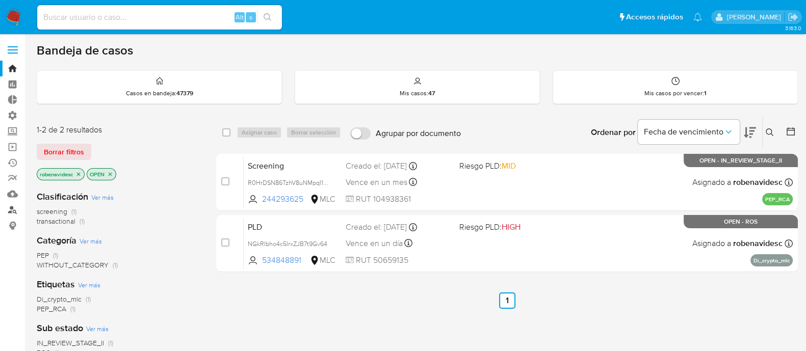
click at [11, 208] on link "Buscador de personas" at bounding box center [60, 210] width 121 height 16
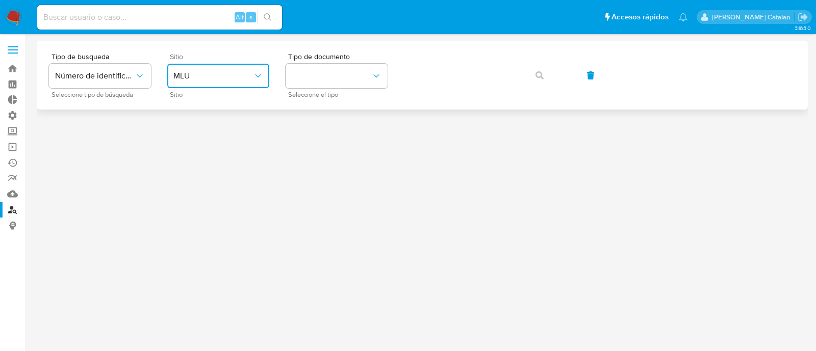
click at [215, 71] on span "MLU" at bounding box center [213, 76] width 80 height 10
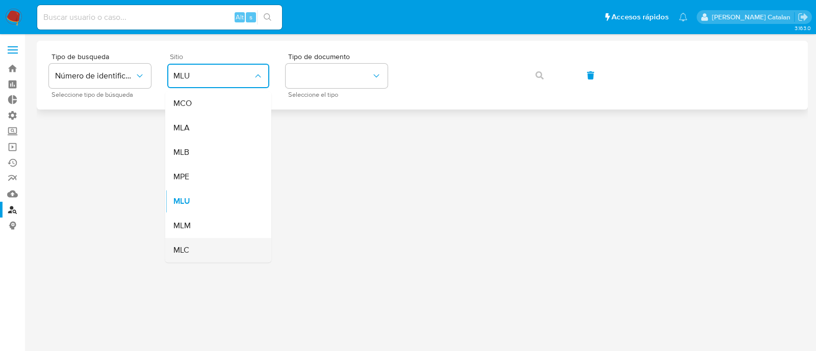
click at [200, 252] on div "MLC" at bounding box center [215, 250] width 84 height 24
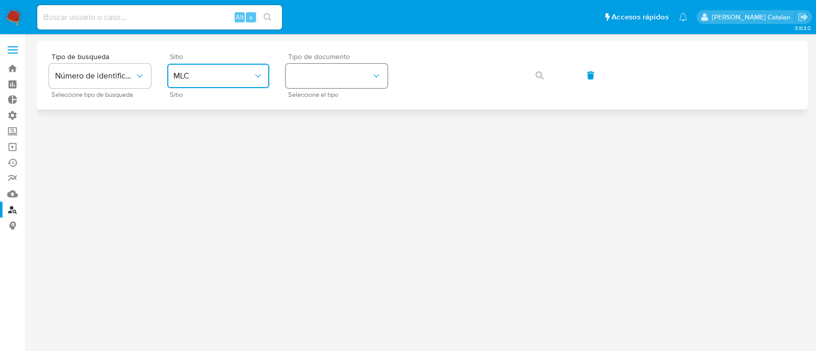
click at [322, 71] on button "identificationType" at bounding box center [337, 76] width 102 height 24
click at [325, 113] on div "RUT RUT" at bounding box center [334, 108] width 84 height 35
click at [539, 72] on icon "button" at bounding box center [539, 75] width 8 height 8
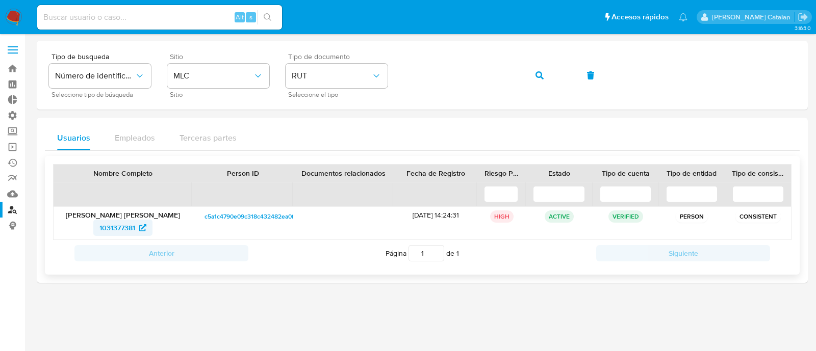
click at [118, 225] on span "1031377381" at bounding box center [117, 228] width 36 height 16
click at [112, 225] on span "1031377381" at bounding box center [117, 228] width 36 height 16
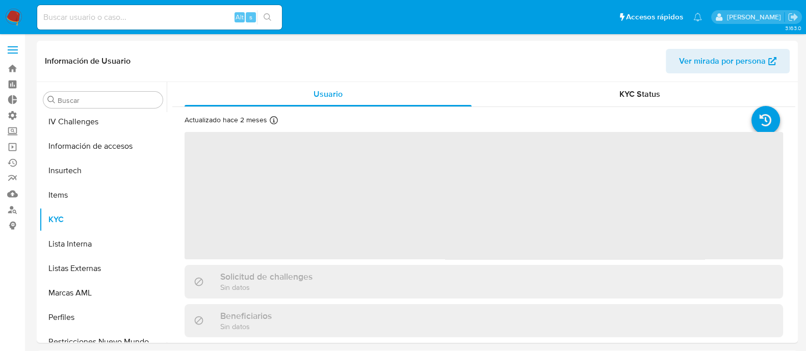
scroll to position [504, 0]
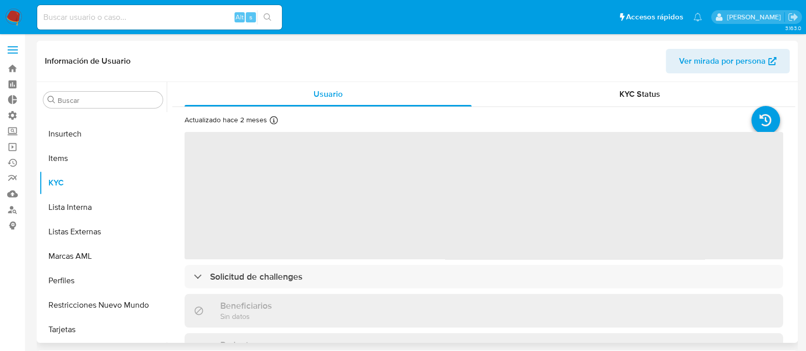
select select "10"
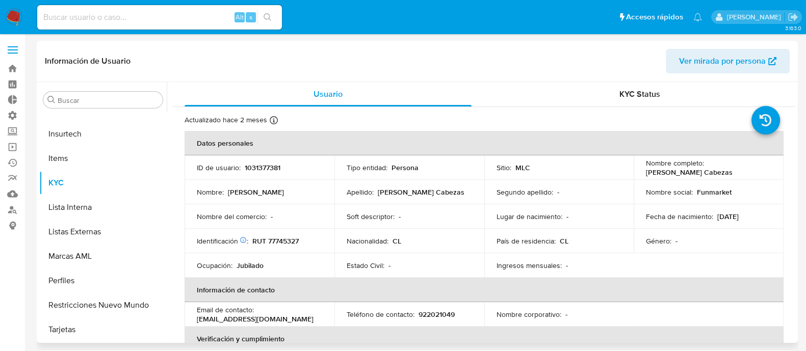
click at [577, 185] on td "Segundo apellido : -" at bounding box center [559, 192] width 150 height 24
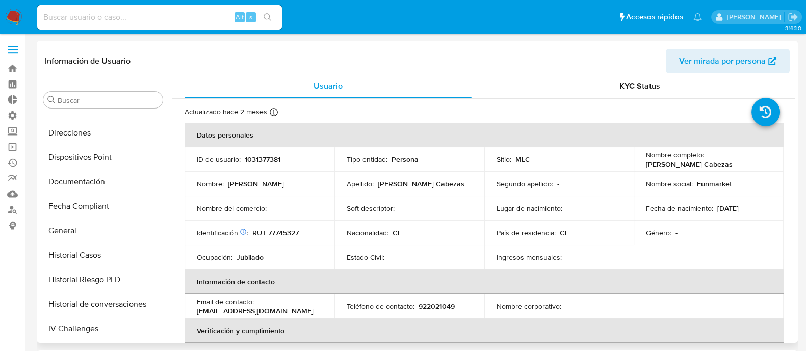
scroll to position [260, 0]
click at [83, 192] on button "Documentación" at bounding box center [98, 182] width 119 height 24
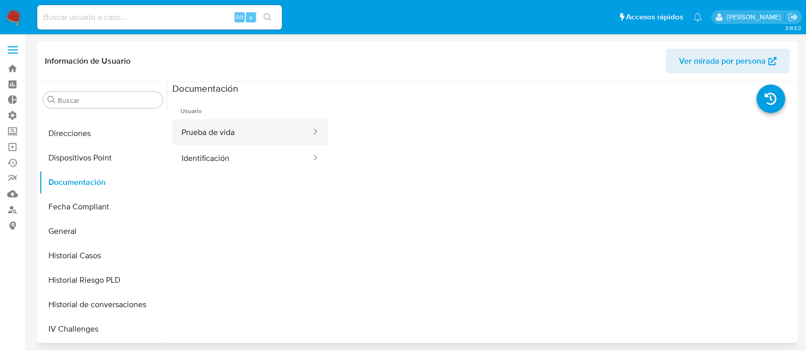
click at [288, 141] on button "Prueba de vida" at bounding box center [242, 132] width 140 height 26
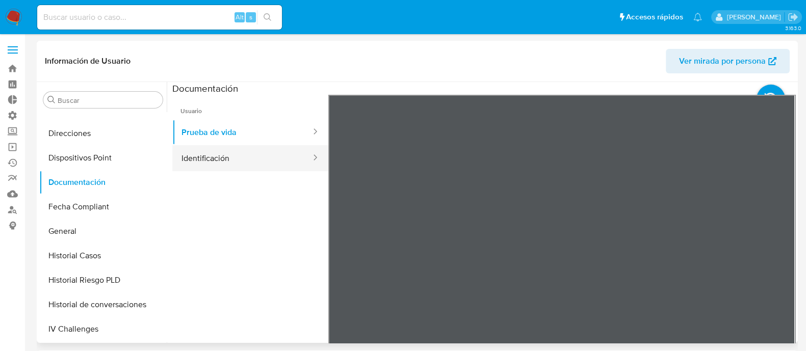
click at [217, 154] on button "Identificación" at bounding box center [242, 158] width 140 height 26
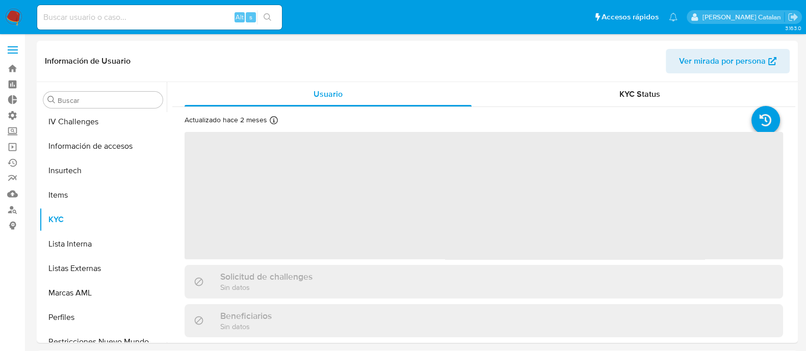
scroll to position [504, 0]
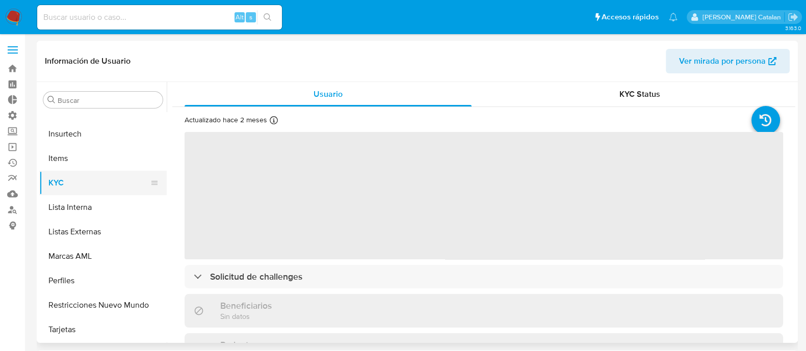
select select "10"
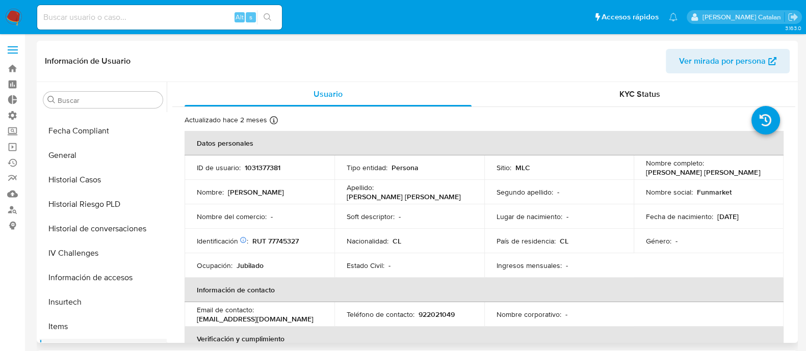
scroll to position [336, 0]
click at [92, 179] on button "Historial Casos" at bounding box center [102, 180] width 127 height 24
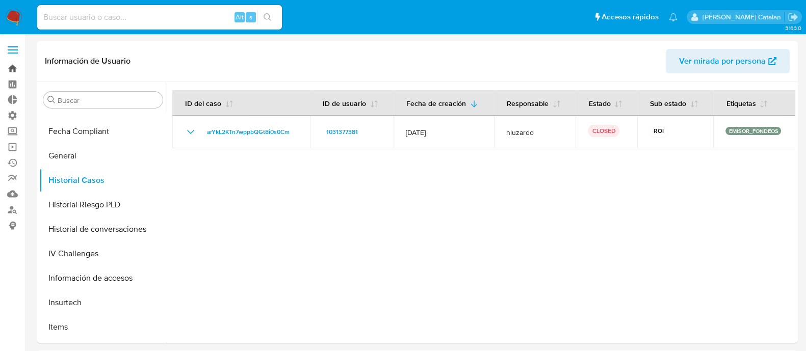
click at [15, 74] on link "Bandeja" at bounding box center [60, 69] width 121 height 16
